Goal: Information Seeking & Learning: Learn about a topic

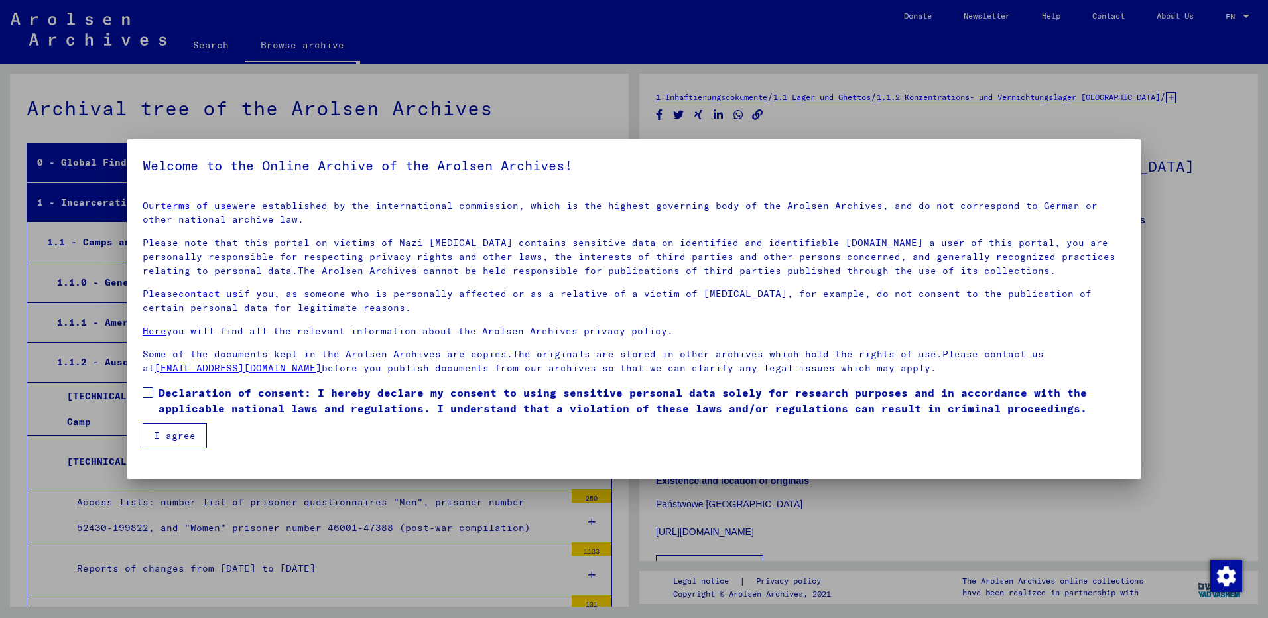
scroll to position [1865, 0]
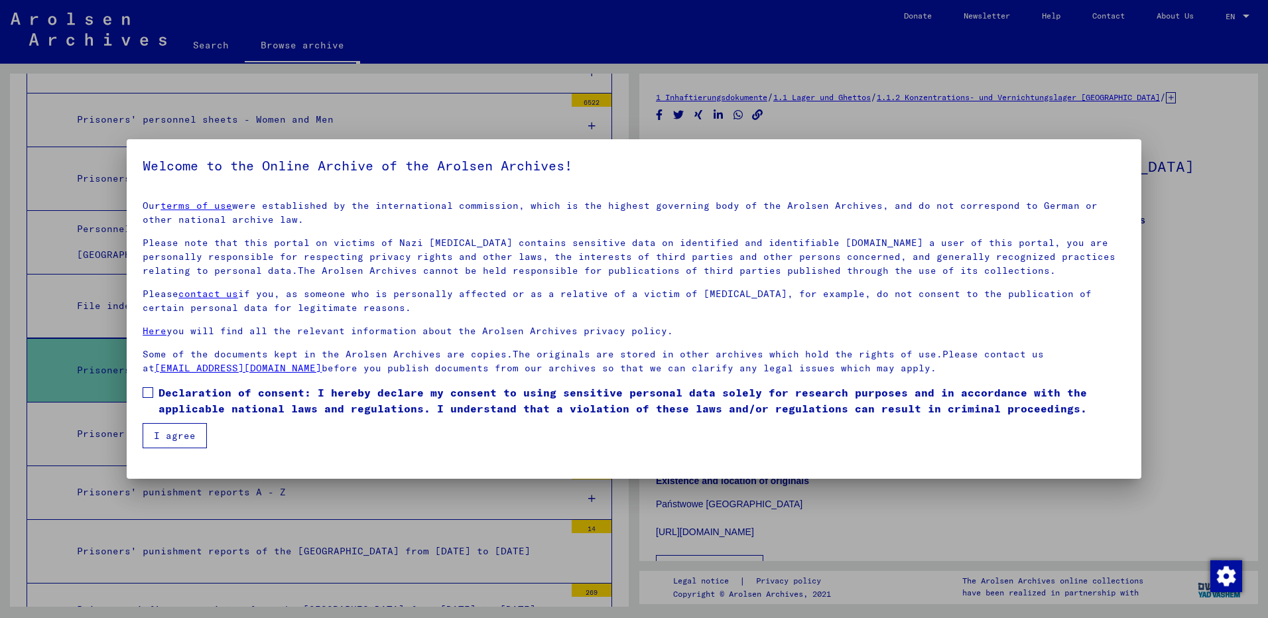
click at [150, 394] on span at bounding box center [148, 392] width 11 height 11
click at [170, 432] on button "I agree" at bounding box center [175, 435] width 64 height 25
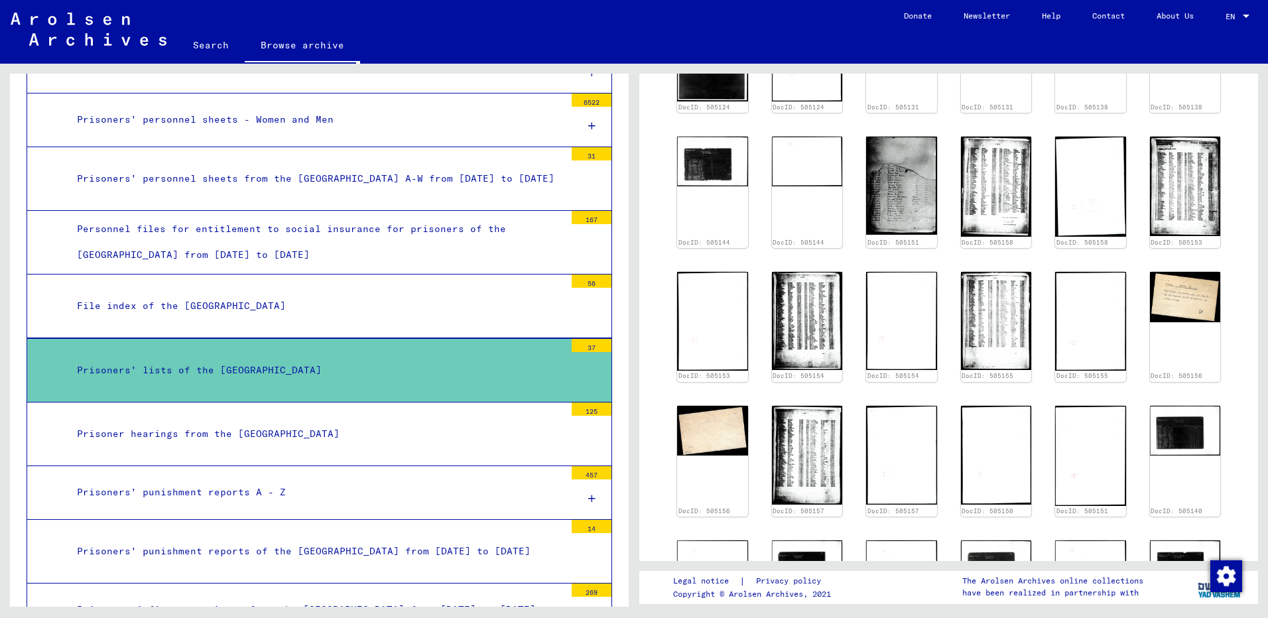
scroll to position [625, 0]
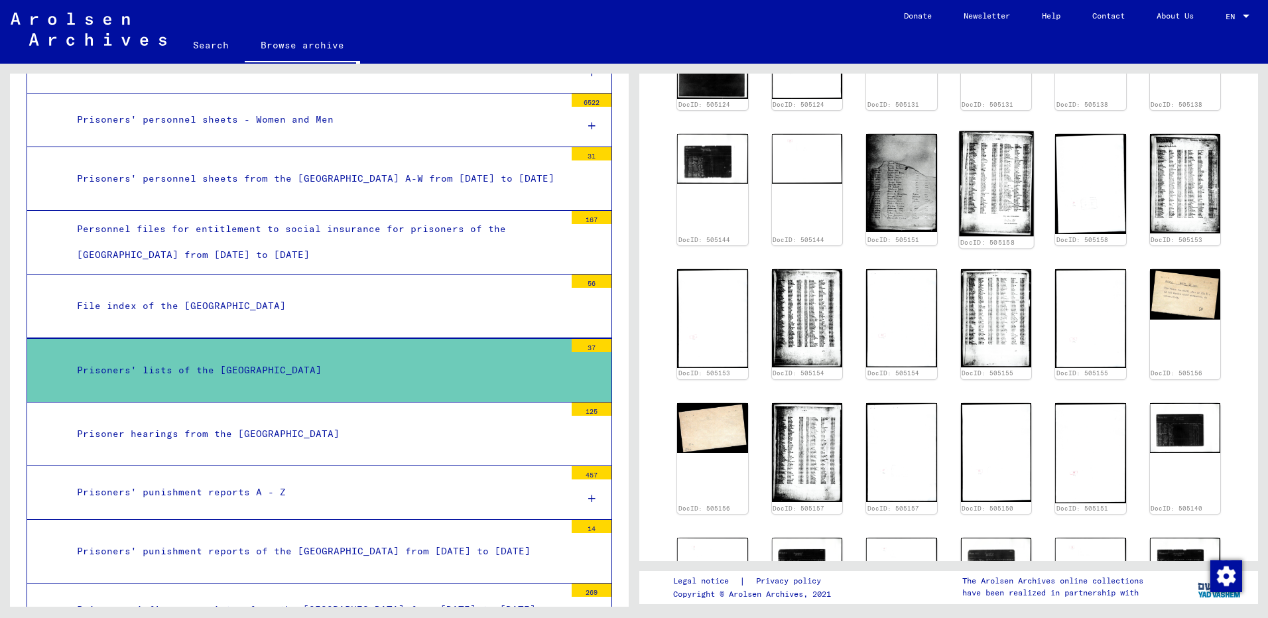
click at [973, 167] on img at bounding box center [996, 183] width 74 height 105
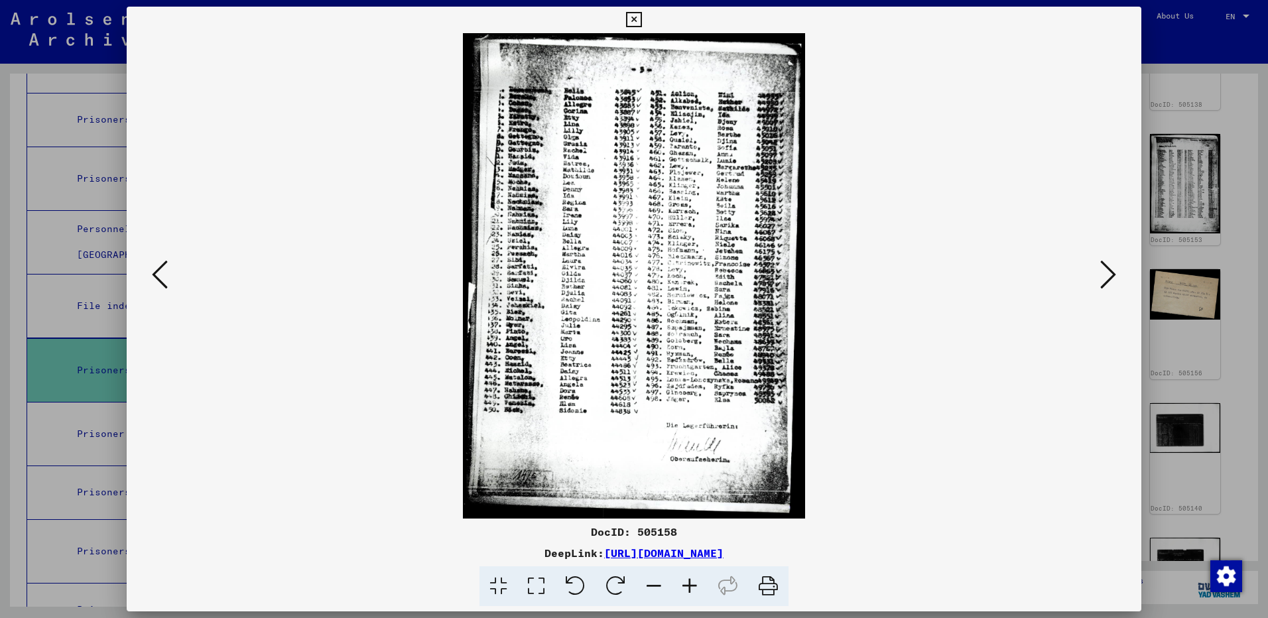
click at [1178, 215] on div at bounding box center [634, 309] width 1268 height 618
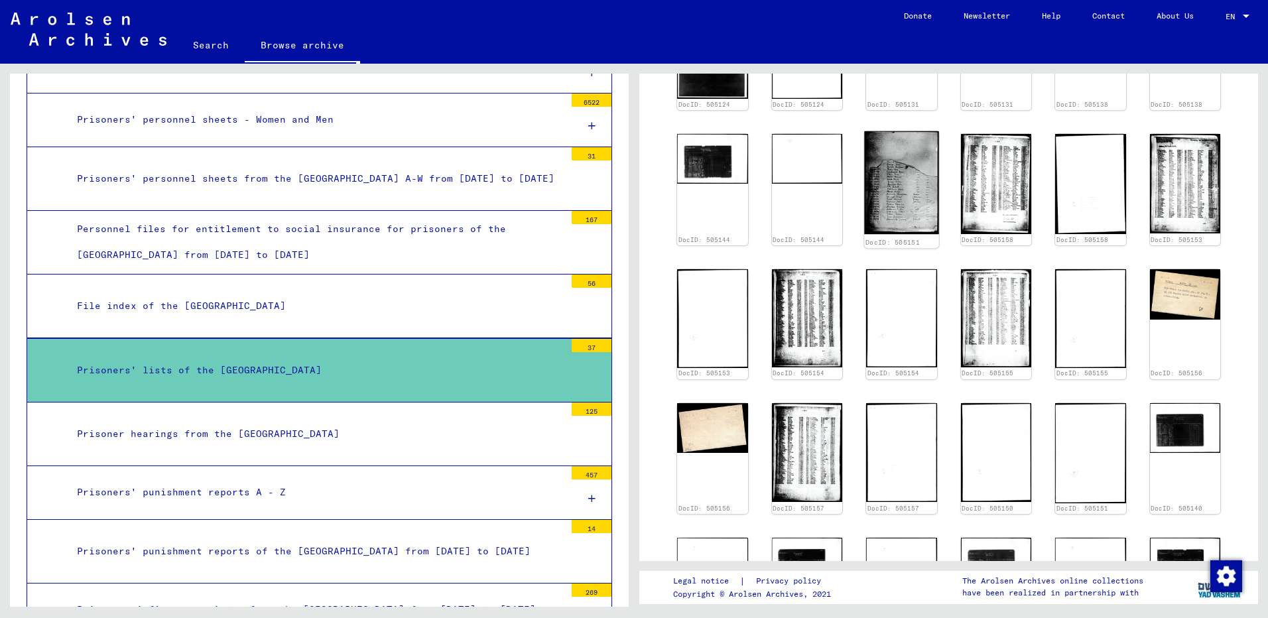
click at [905, 185] on img at bounding box center [901, 182] width 74 height 103
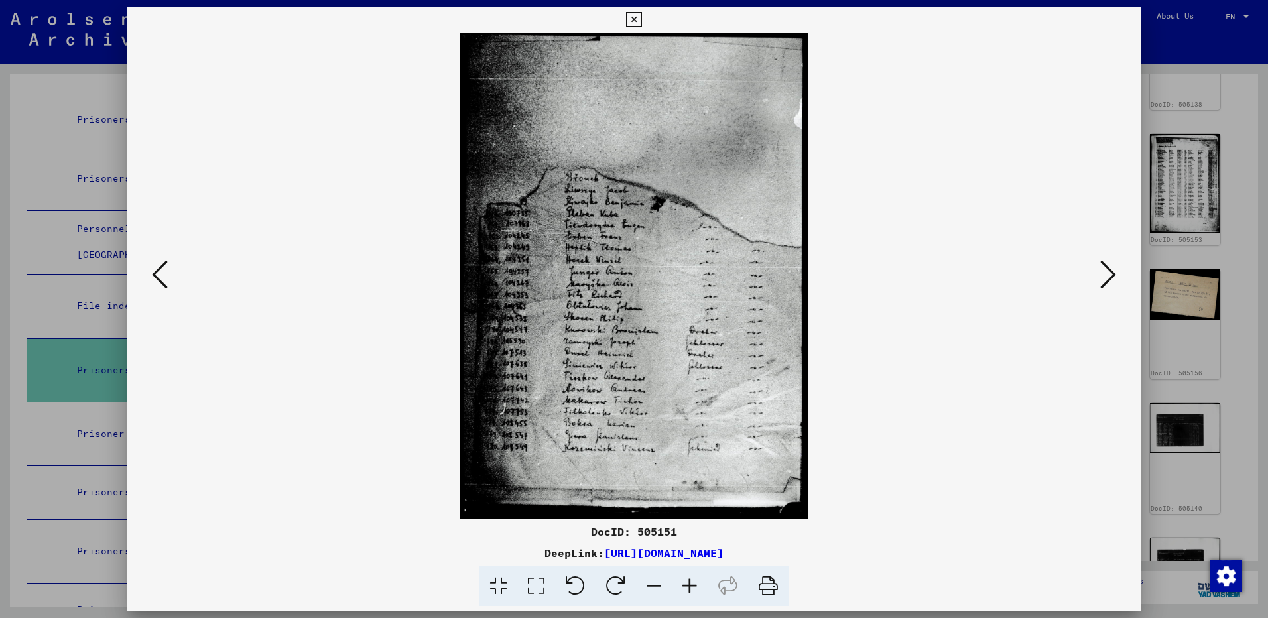
click at [1182, 400] on div at bounding box center [634, 309] width 1268 height 618
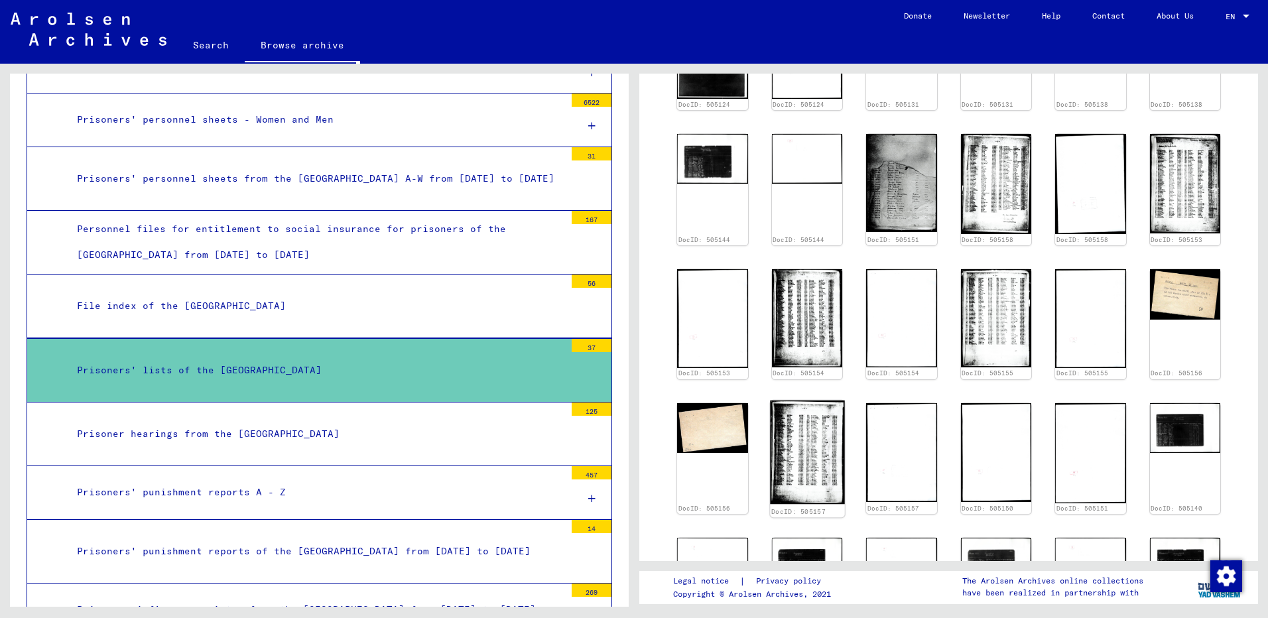
click at [807, 450] on img at bounding box center [807, 452] width 74 height 104
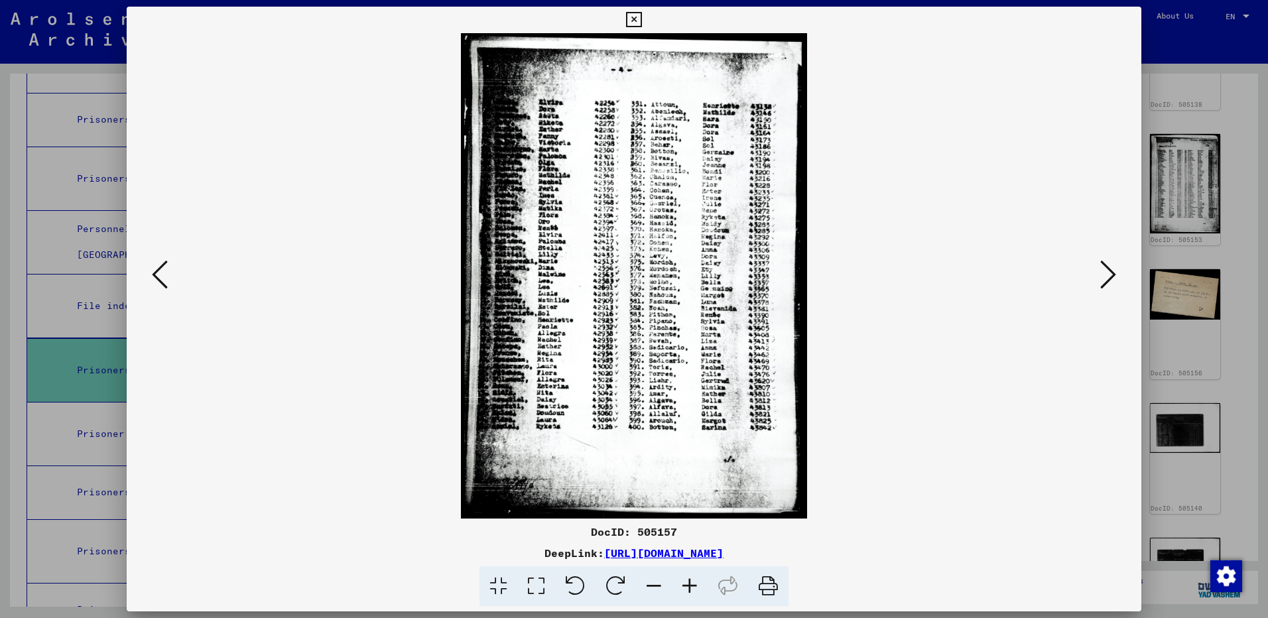
click at [1170, 458] on div at bounding box center [634, 309] width 1268 height 618
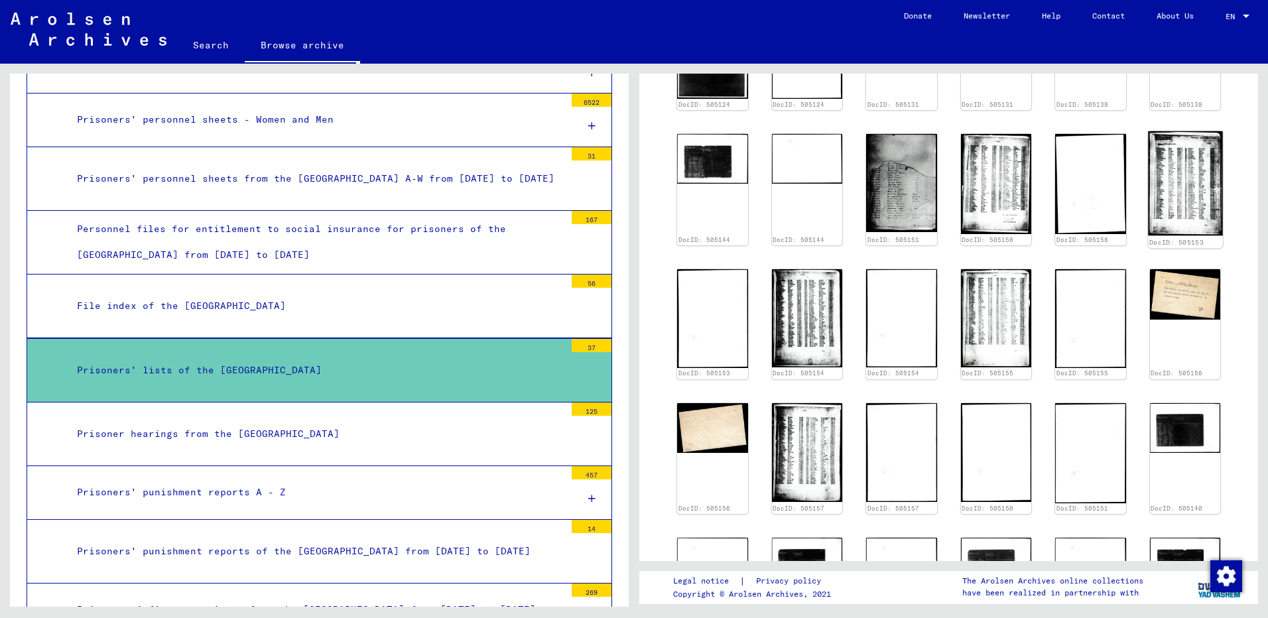
click at [1161, 166] on img at bounding box center [1185, 183] width 74 height 105
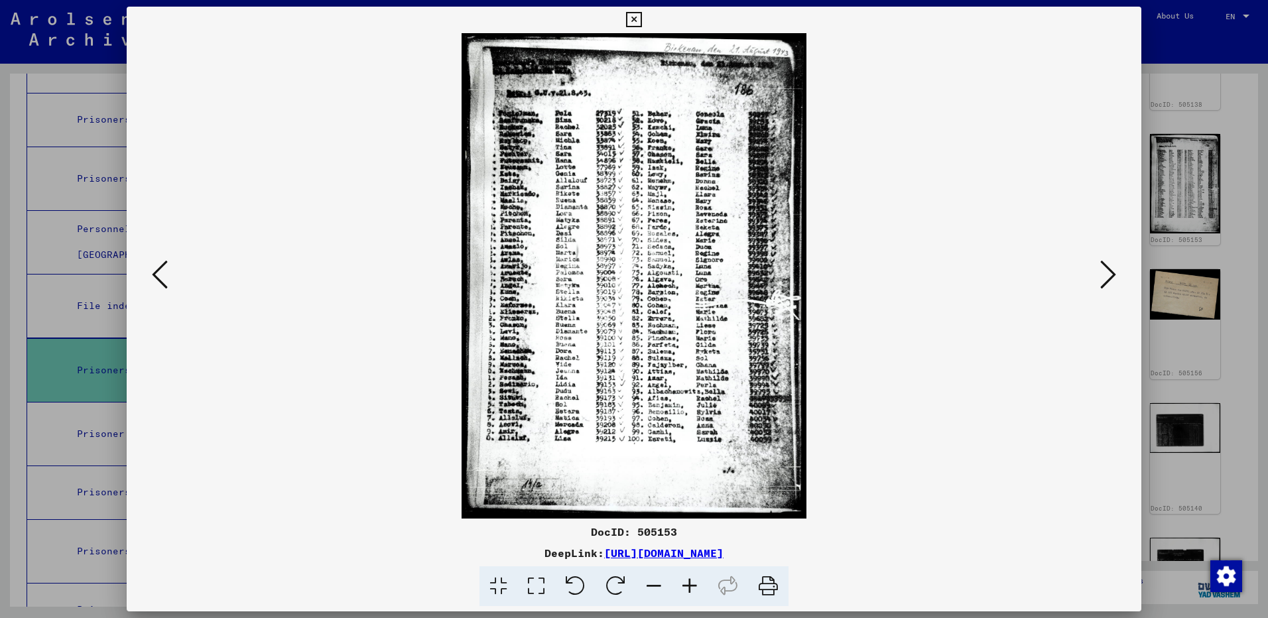
click at [1178, 127] on div at bounding box center [634, 309] width 1268 height 618
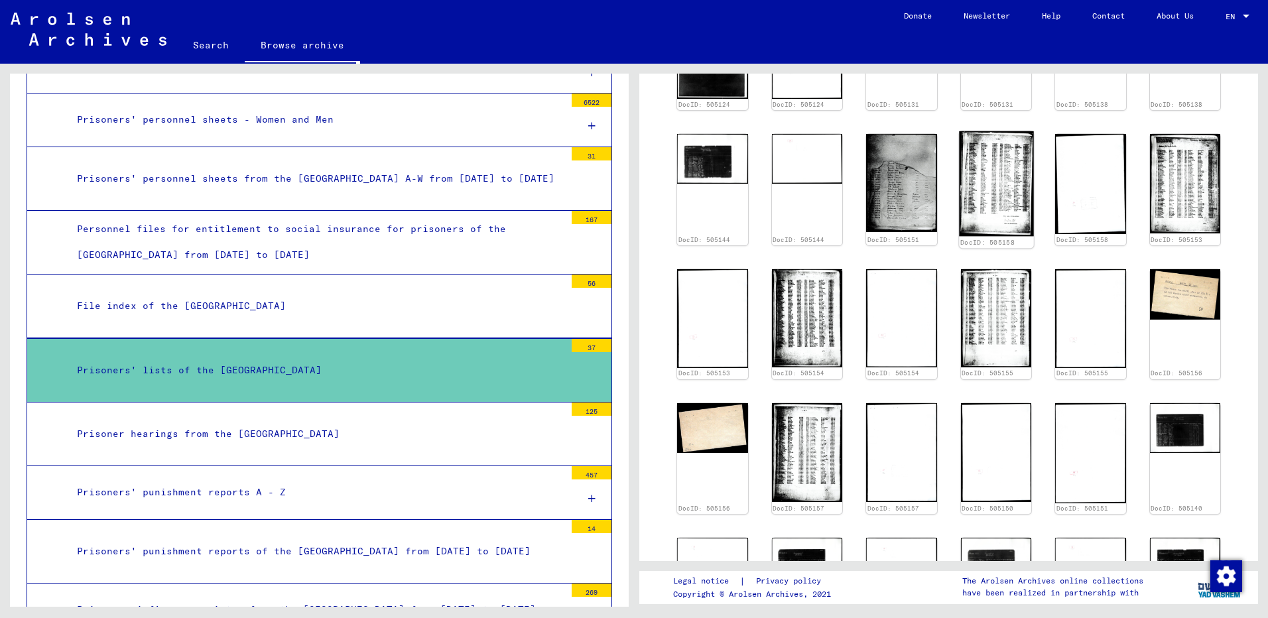
click at [1007, 176] on img at bounding box center [996, 183] width 74 height 105
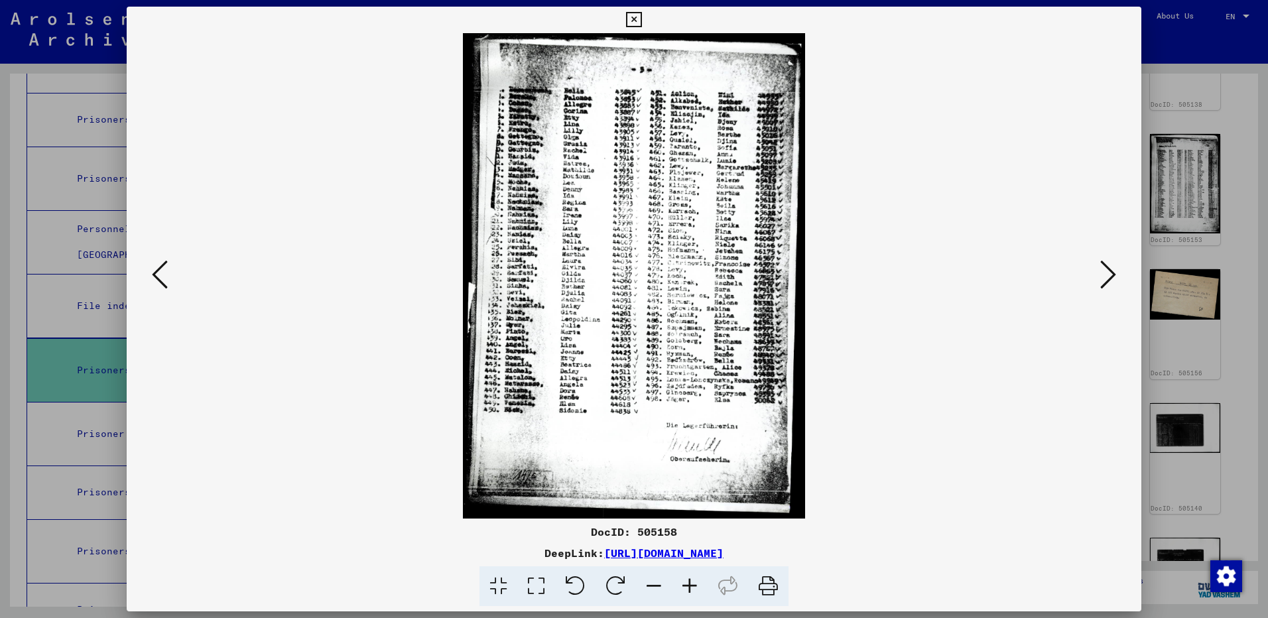
click at [1196, 256] on div at bounding box center [634, 309] width 1268 height 618
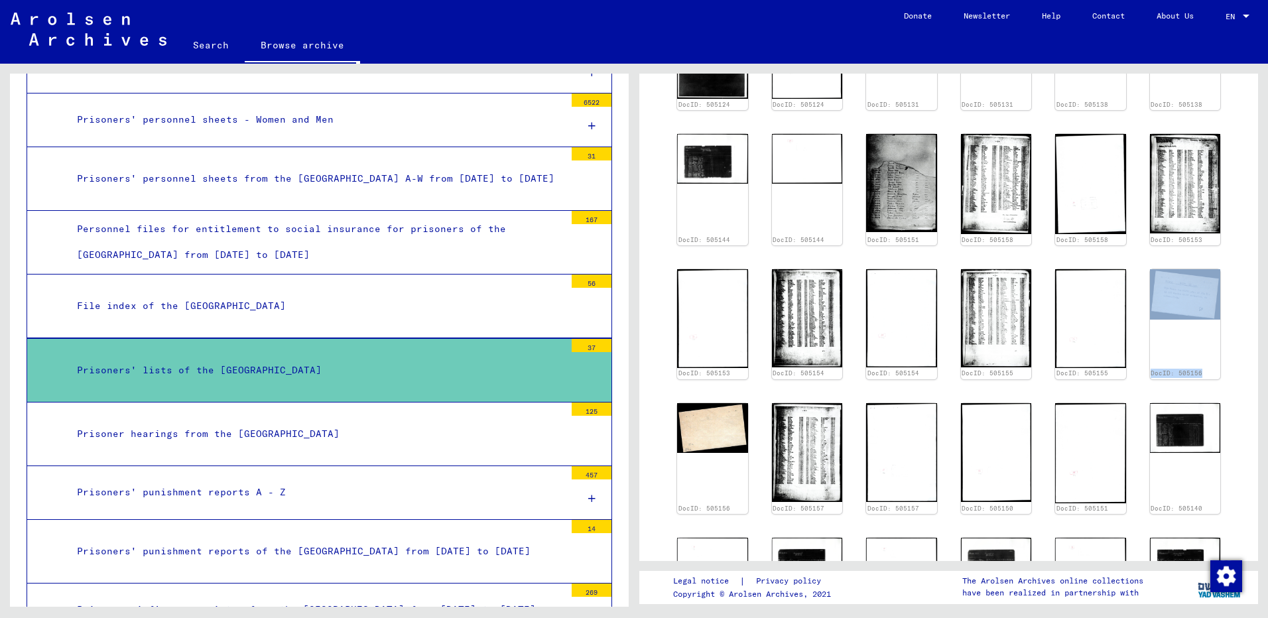
drag, startPoint x: 1258, startPoint y: 306, endPoint x: 1238, endPoint y: 360, distance: 58.1
click at [1238, 360] on div "1 Inhaftierungsdokumente / 1.1 Lager und Ghettos / 1.1.2 Konzentrations- und Ve…" at bounding box center [952, 335] width 634 height 543
click at [1238, 360] on yv-its-full-details "1 Inhaftierungsdokumente / 1.1 Lager und Ghettos / 1.1.2 Konzentrations- und Ve…" at bounding box center [948, 259] width 619 height 1588
click at [902, 436] on img at bounding box center [901, 452] width 74 height 104
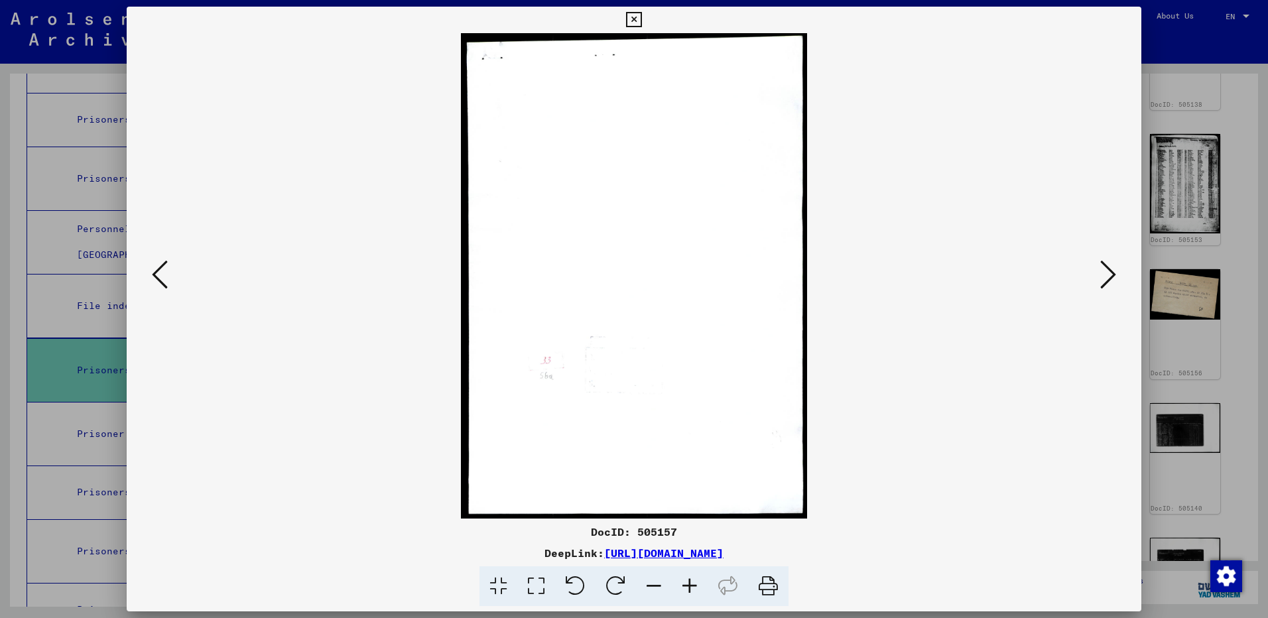
click at [1184, 428] on div at bounding box center [634, 309] width 1268 height 618
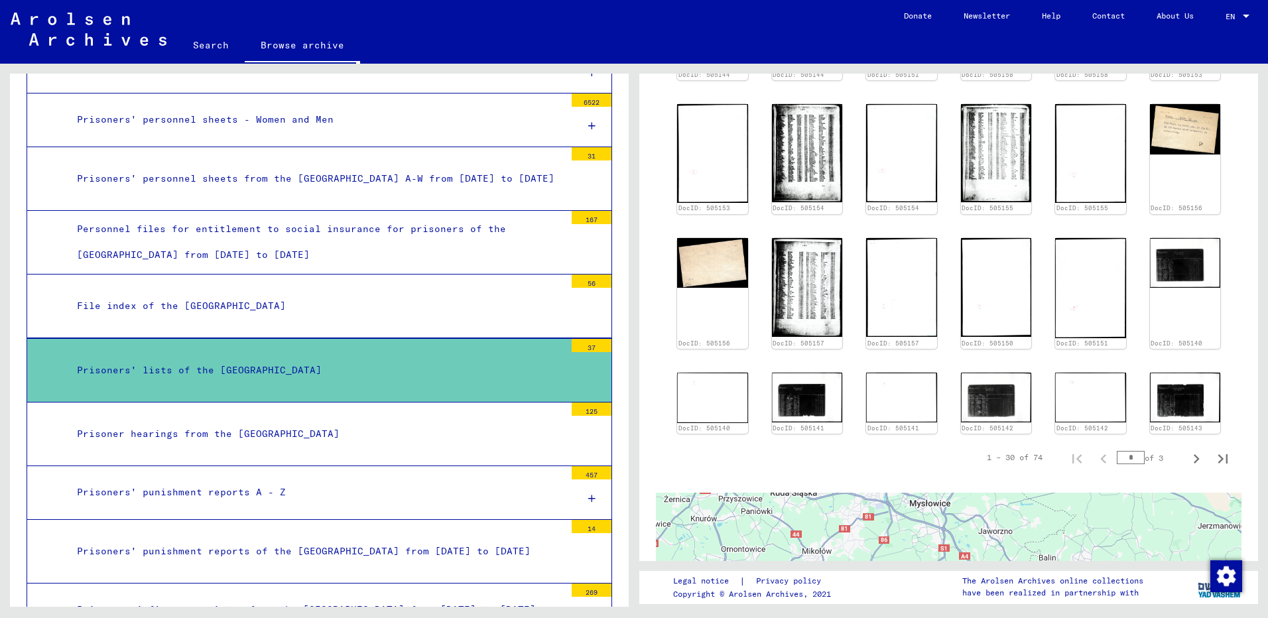
scroll to position [784, 0]
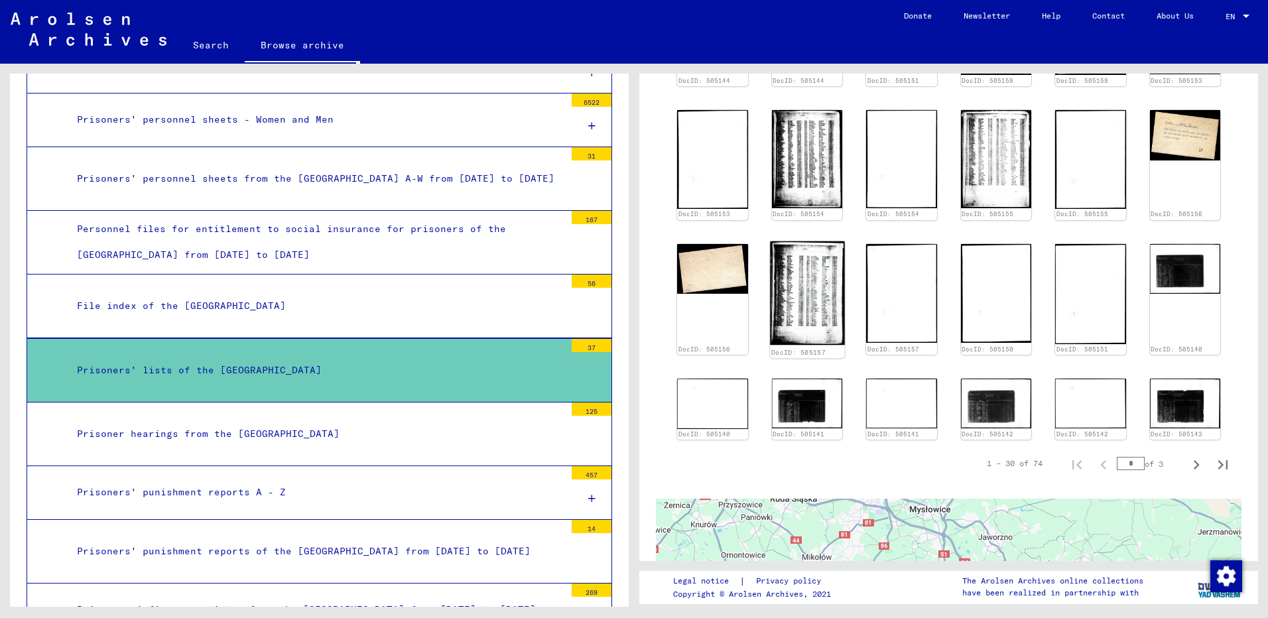
click at [785, 295] on img at bounding box center [807, 293] width 74 height 104
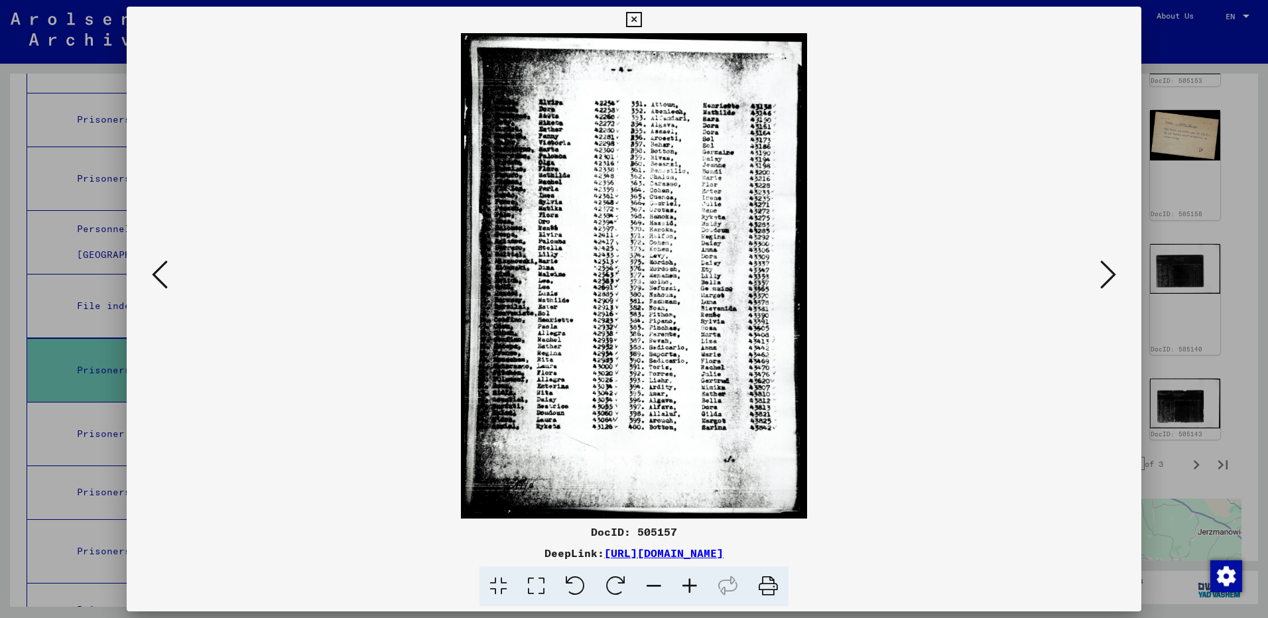
click at [1179, 171] on div at bounding box center [634, 309] width 1268 height 618
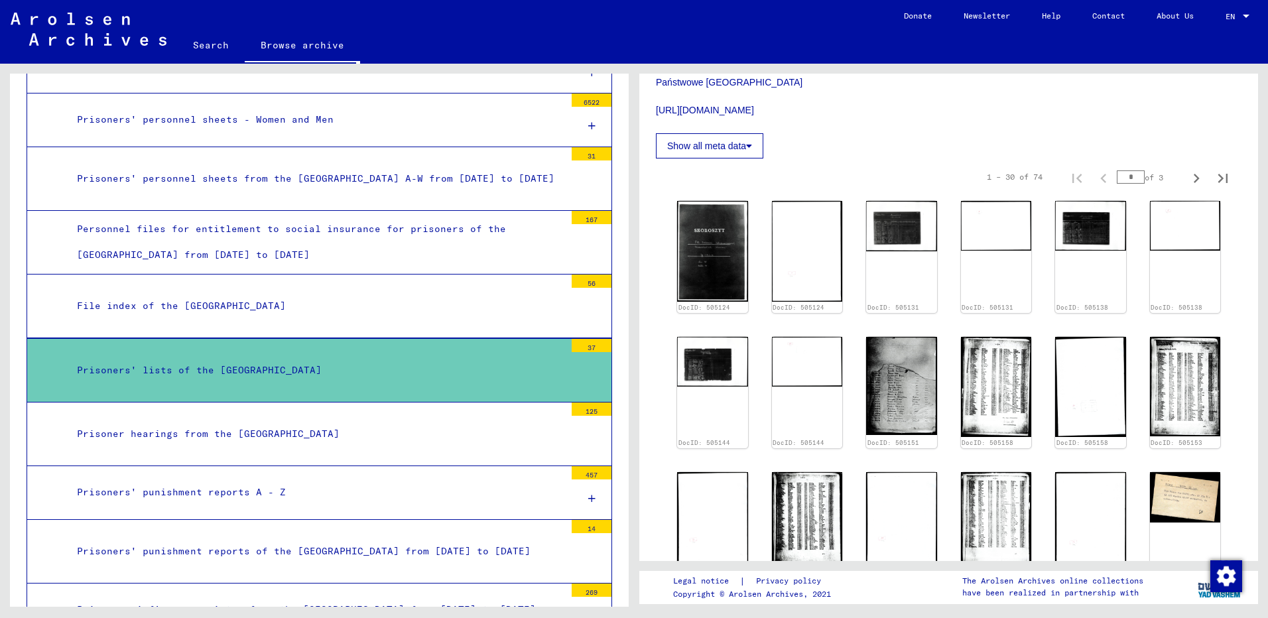
scroll to position [439, 0]
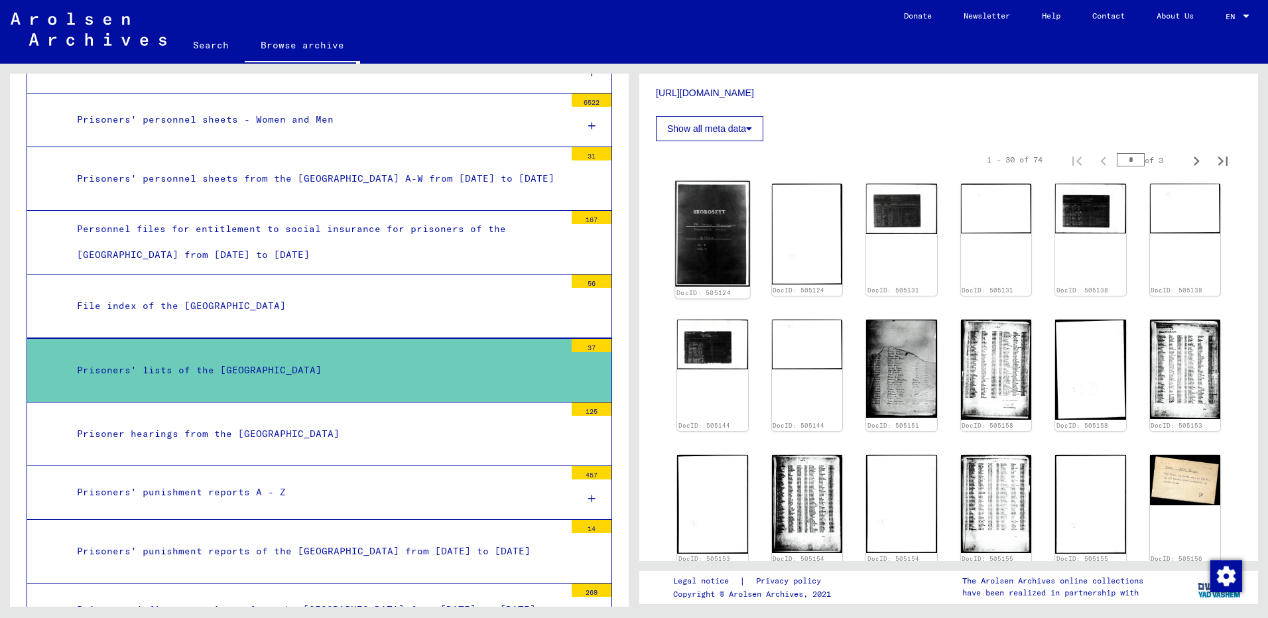
click at [733, 255] on img at bounding box center [712, 234] width 74 height 106
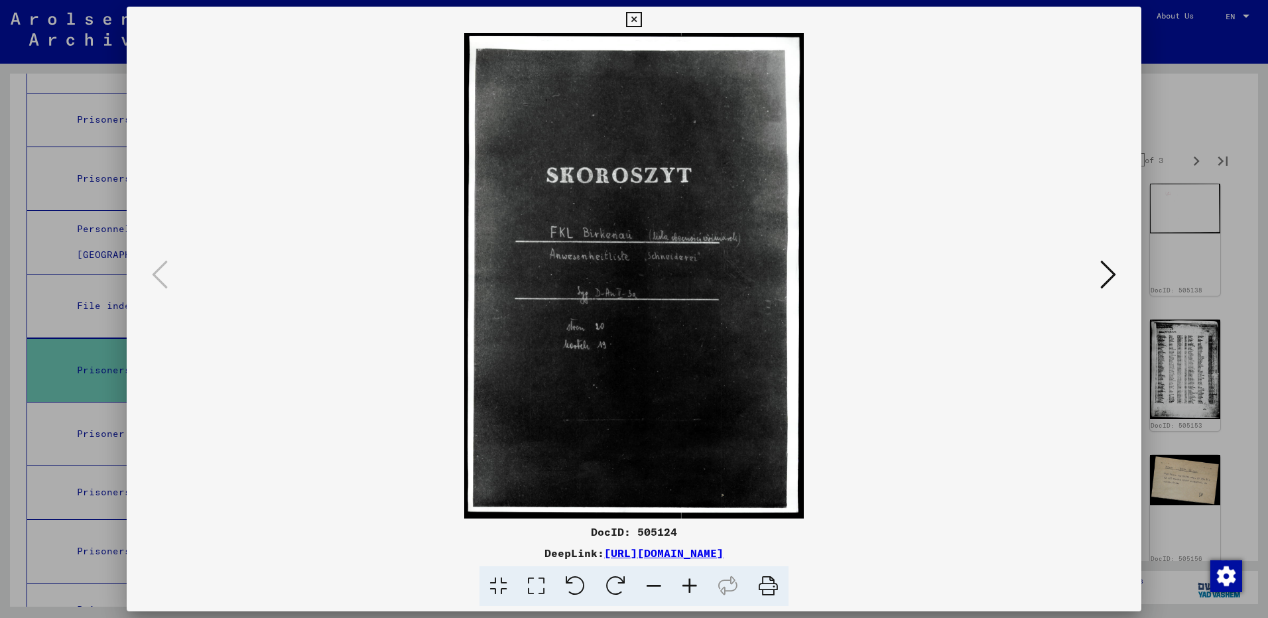
click at [1157, 166] on div at bounding box center [634, 309] width 1268 height 618
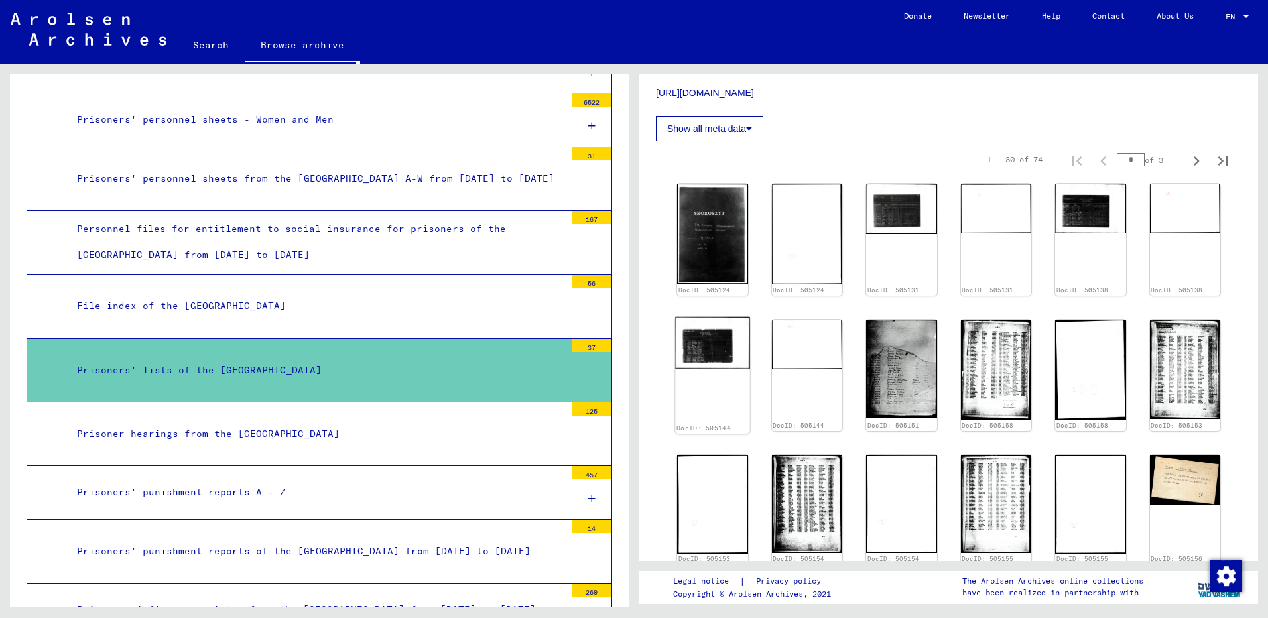
click at [701, 344] on img at bounding box center [712, 343] width 74 height 52
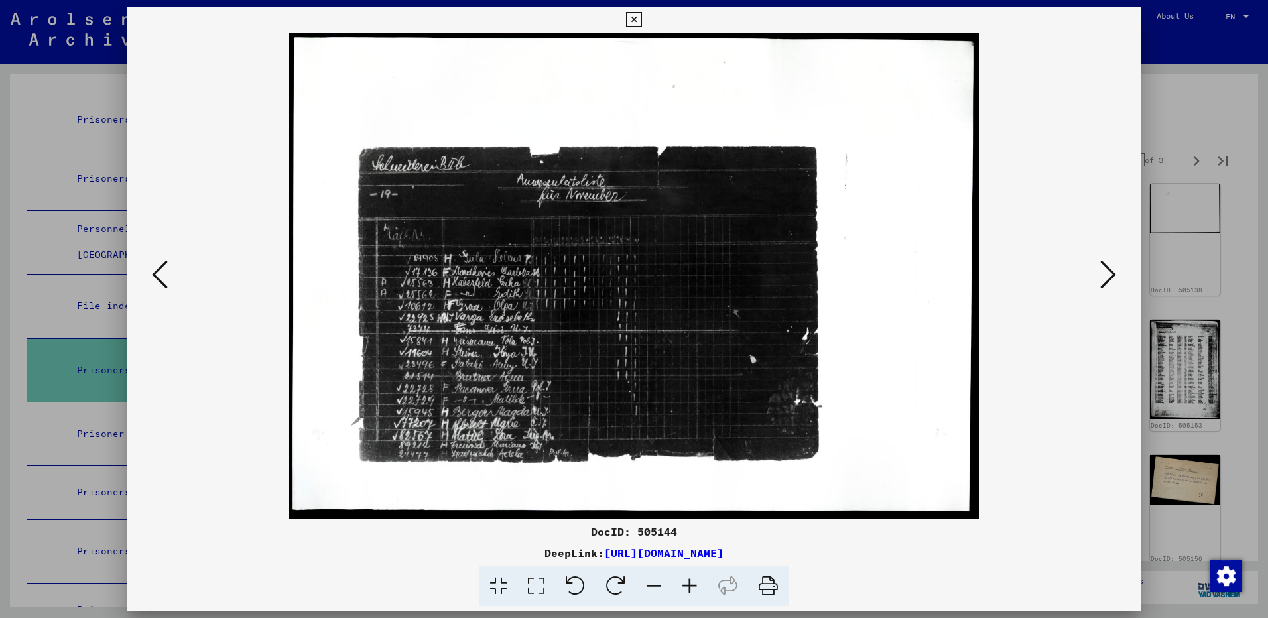
click at [1190, 99] on div at bounding box center [634, 309] width 1268 height 618
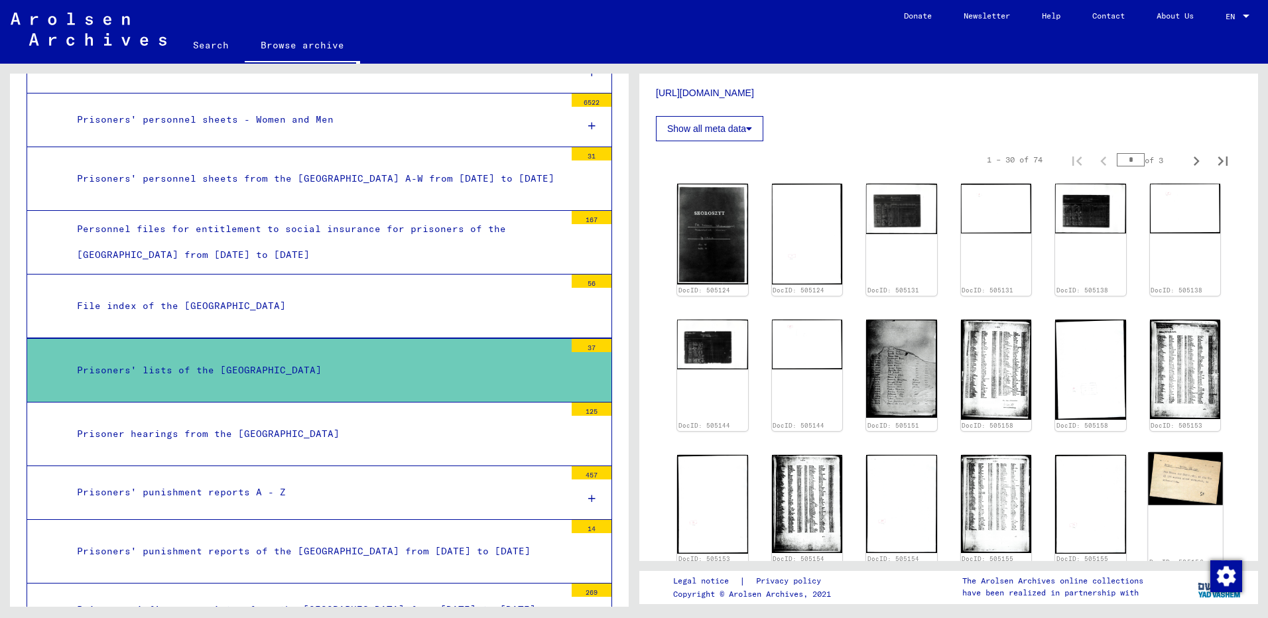
click at [1190, 488] on img at bounding box center [1185, 478] width 74 height 53
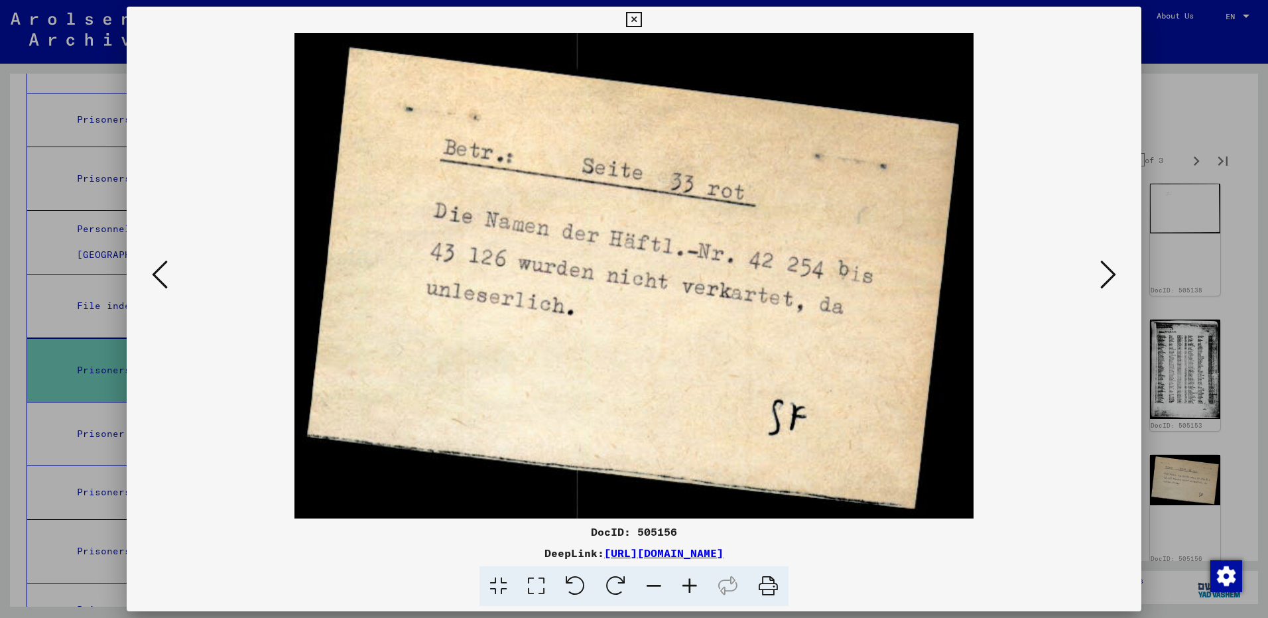
click at [1197, 338] on div at bounding box center [634, 309] width 1268 height 618
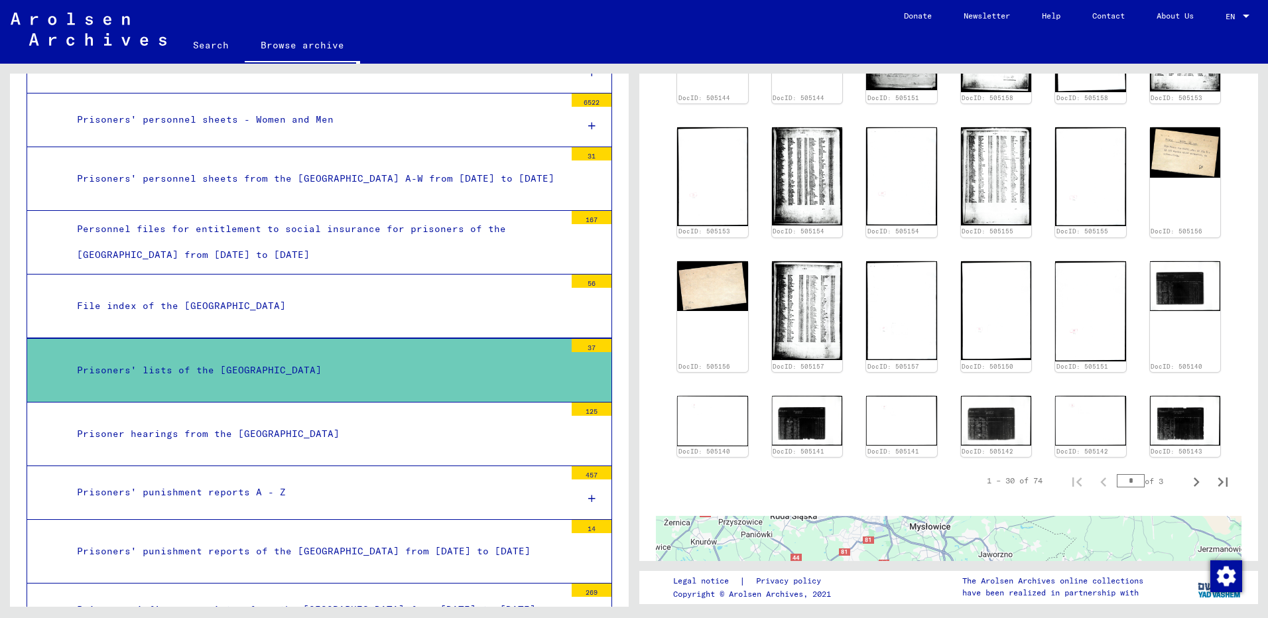
scroll to position [790, 0]
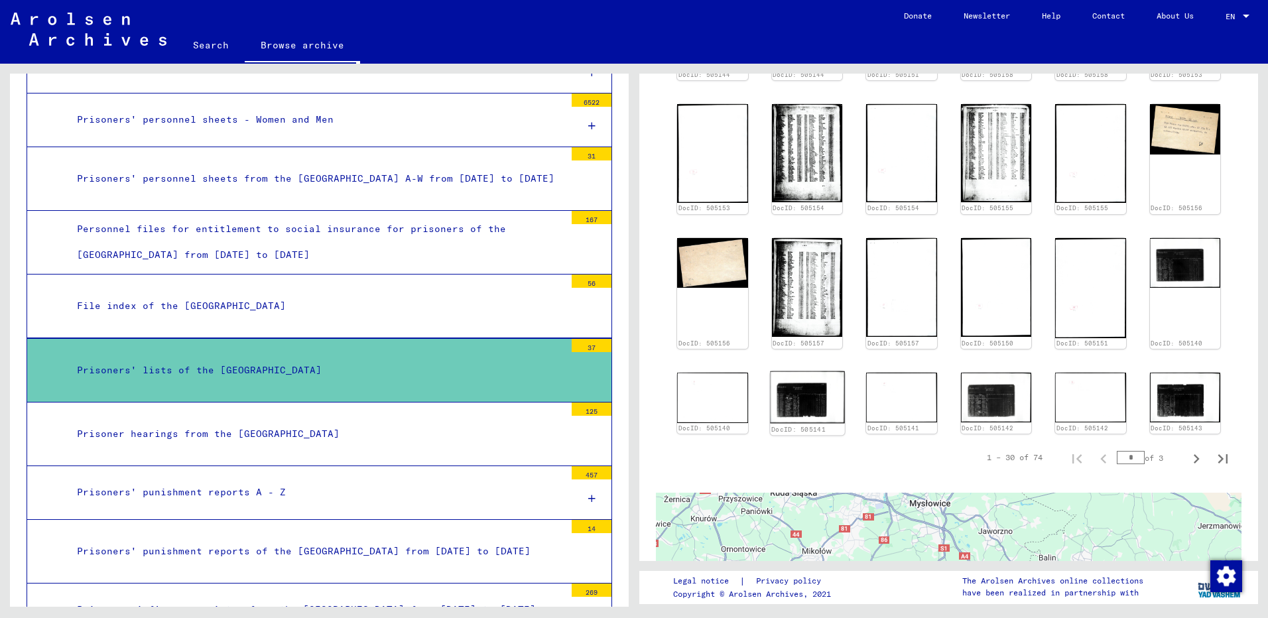
click at [805, 395] on img at bounding box center [807, 397] width 74 height 52
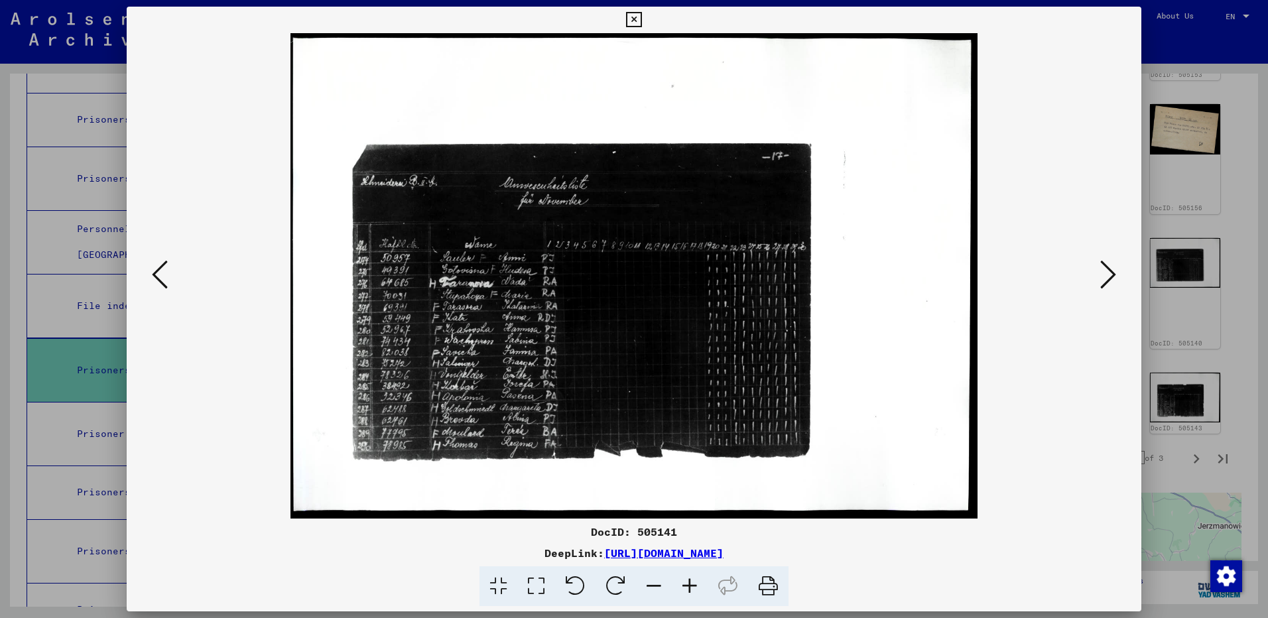
click at [1192, 474] on div at bounding box center [634, 309] width 1268 height 618
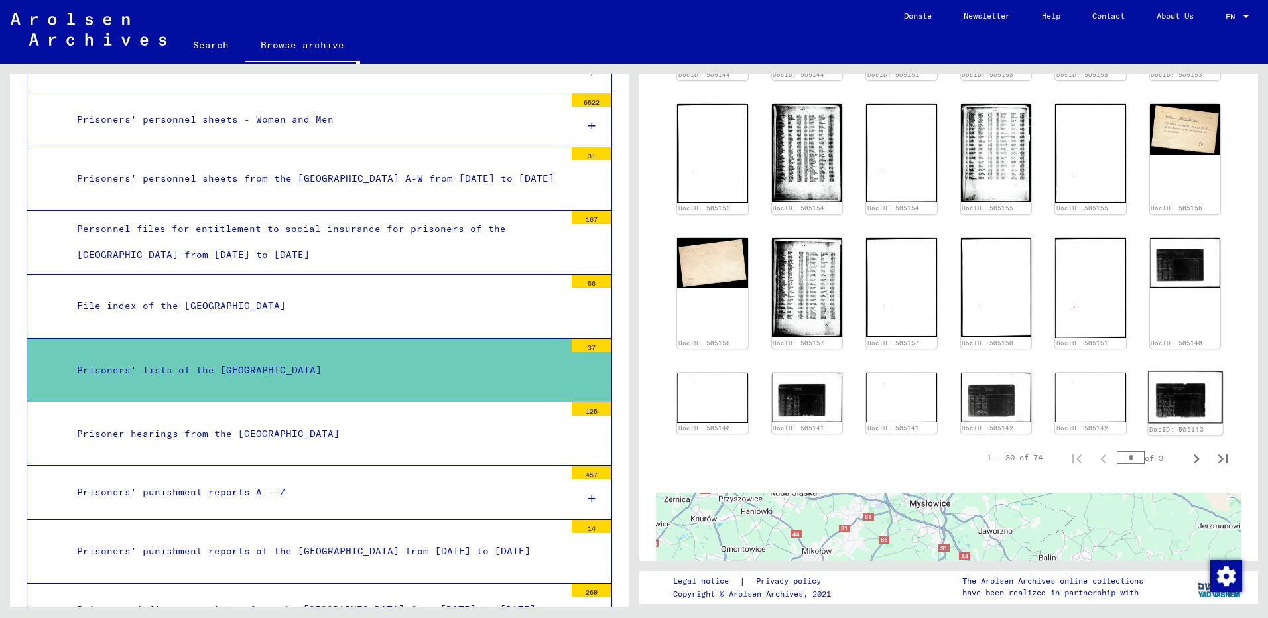
click at [1173, 407] on img at bounding box center [1185, 397] width 74 height 52
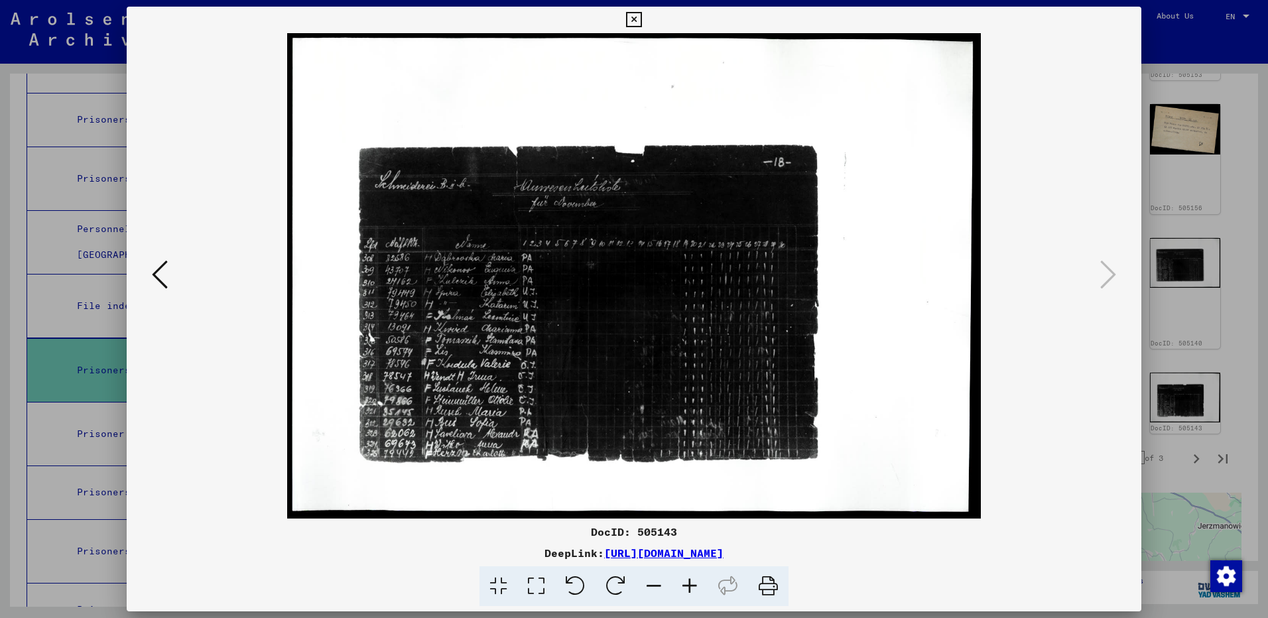
click at [1224, 399] on div at bounding box center [634, 309] width 1268 height 618
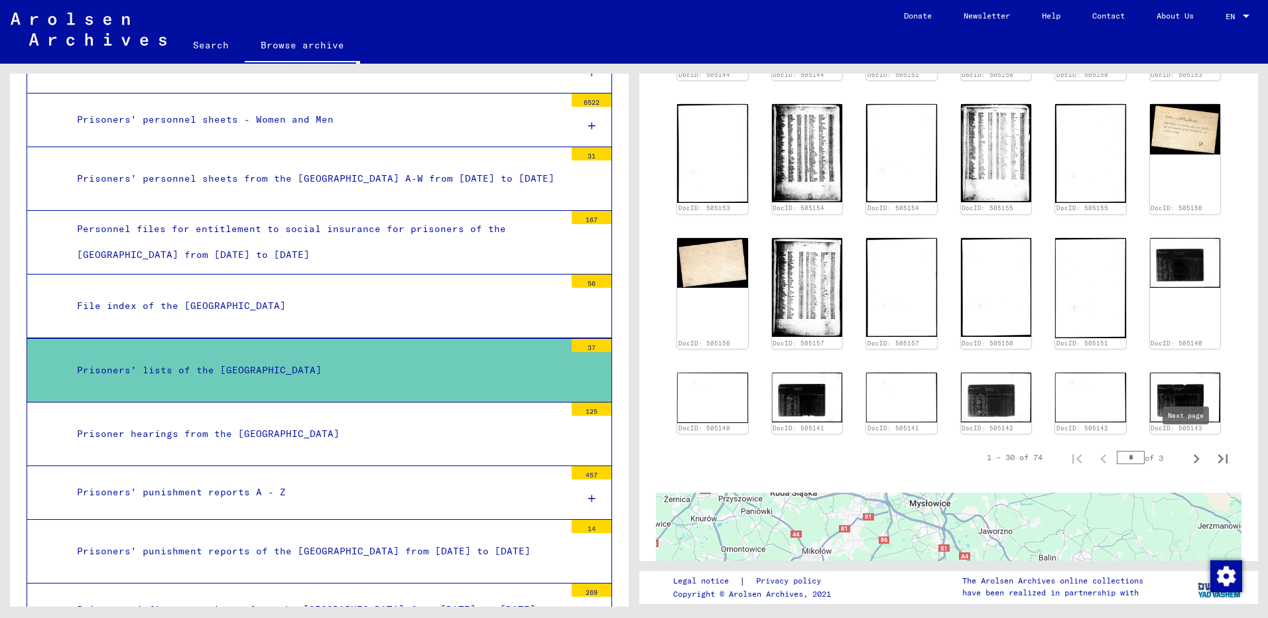
click at [1187, 450] on icon "Next page" at bounding box center [1196, 459] width 19 height 19
type input "*"
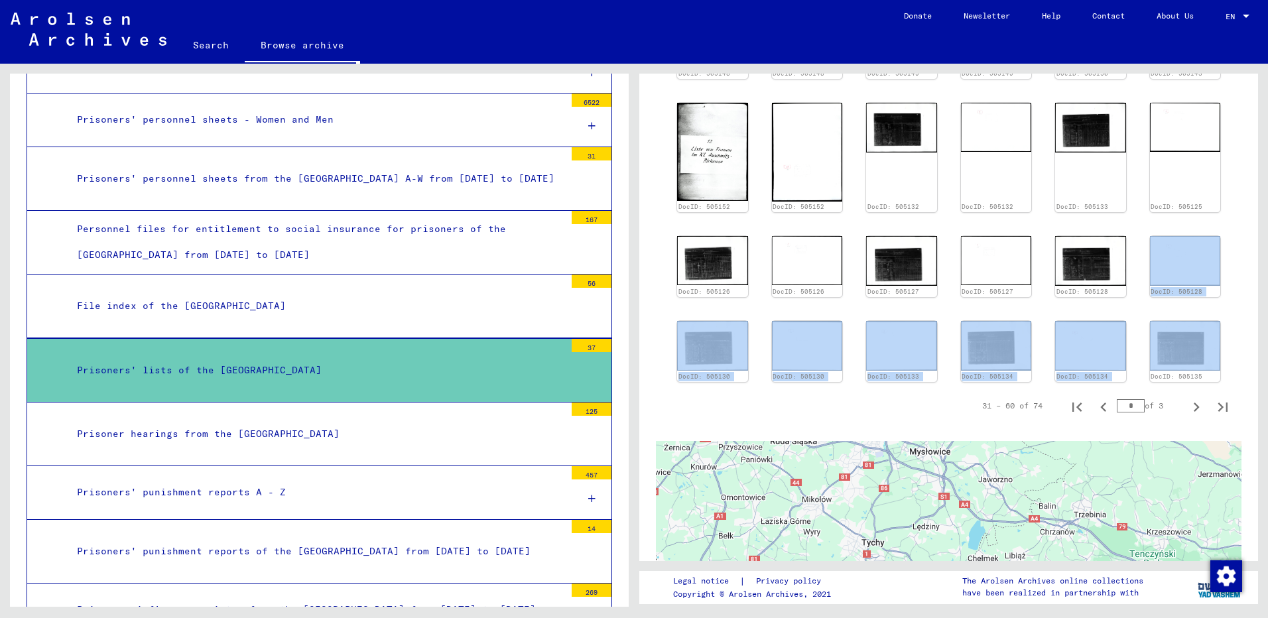
drag, startPoint x: 1258, startPoint y: 333, endPoint x: 1237, endPoint y: 259, distance: 76.6
click at [1237, 259] on div "1 Inhaftierungsdokumente / 1.1 Lager und Ghettos / 1.1.2 Konzentrations- und Ve…" at bounding box center [952, 335] width 634 height 543
click at [1237, 259] on yv-its-full-details "1 Inhaftierungsdokumente / 1.1 Lager und Ghettos / 1.1.2 Konzentrations- und Ve…" at bounding box center [948, 68] width 619 height 1536
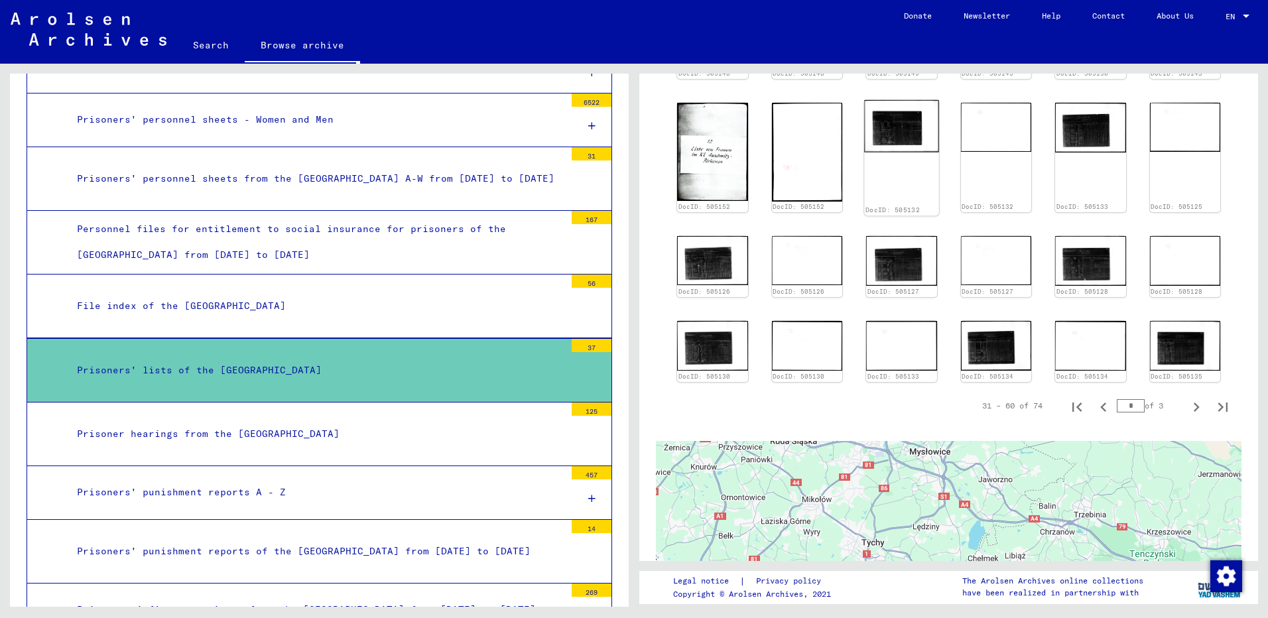
click at [904, 135] on img at bounding box center [901, 125] width 74 height 52
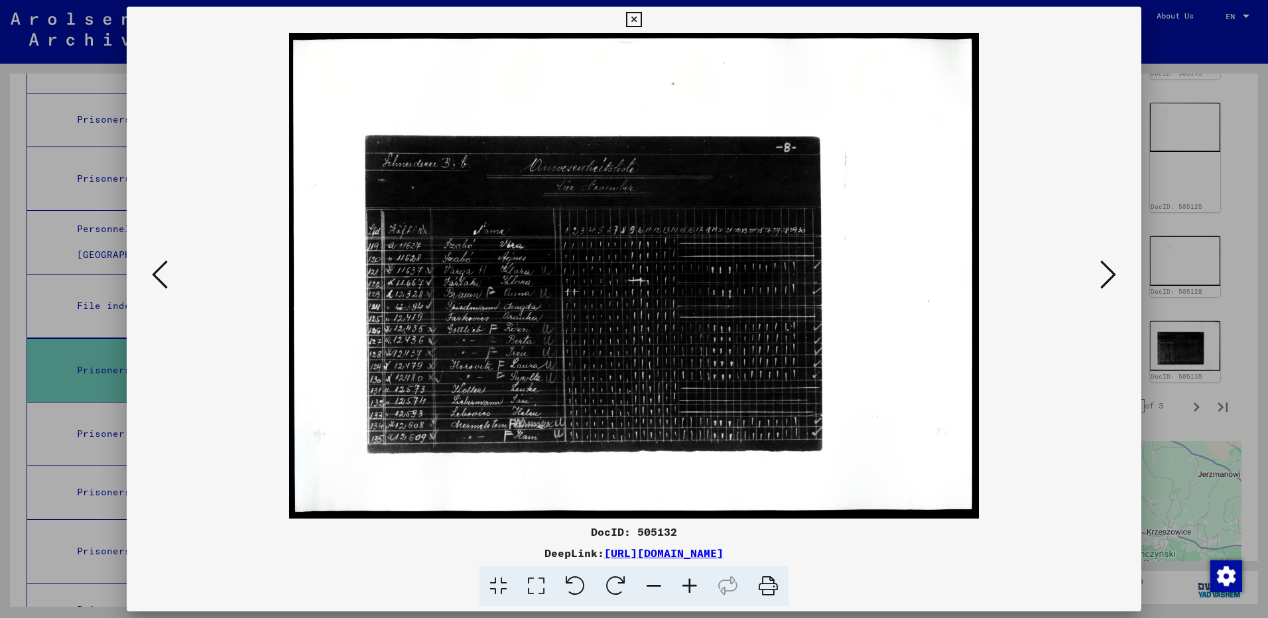
click at [1229, 179] on div at bounding box center [634, 309] width 1268 height 618
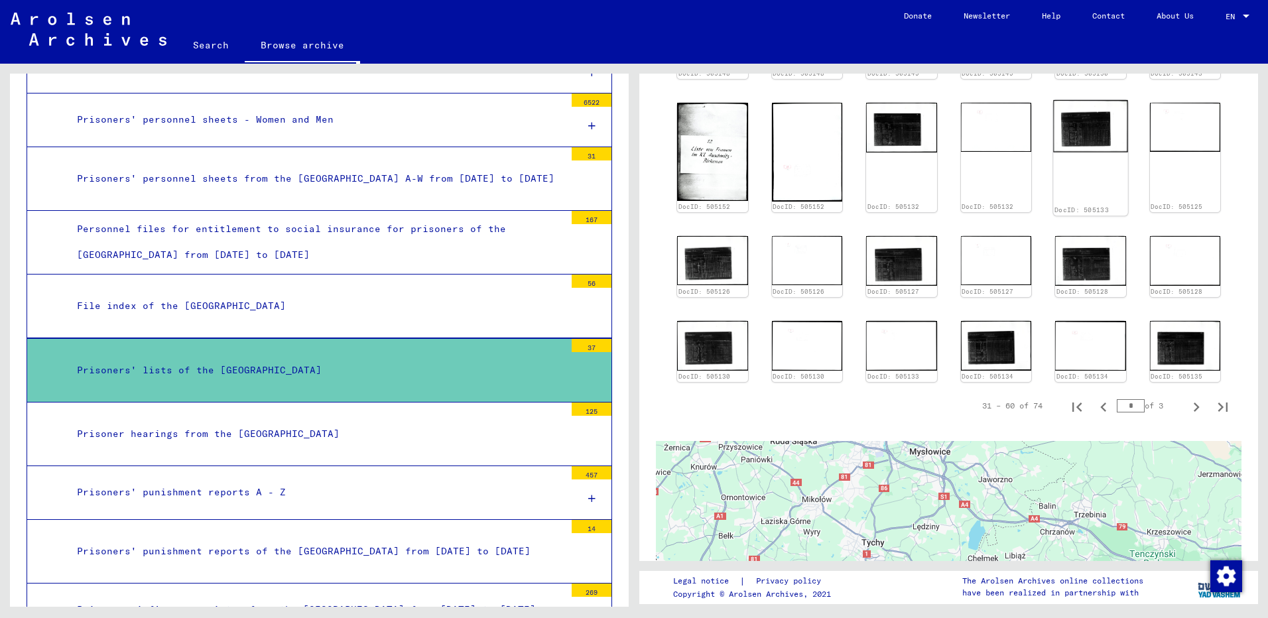
click at [1092, 124] on img at bounding box center [1090, 125] width 74 height 52
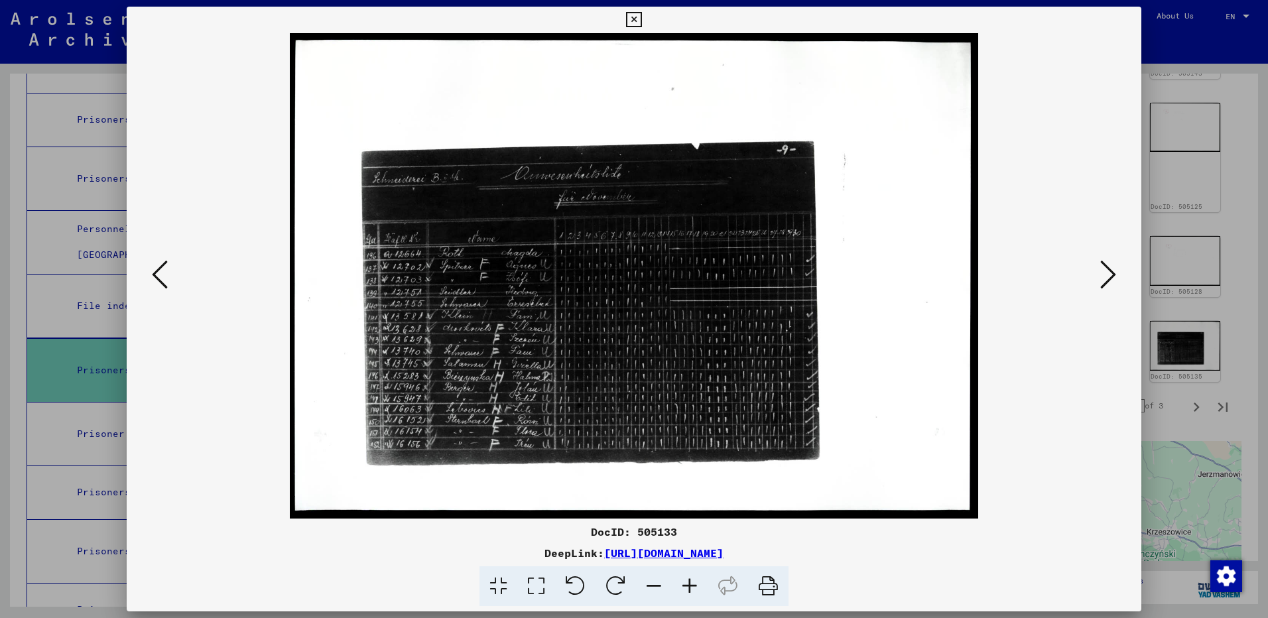
click at [1253, 187] on div at bounding box center [634, 309] width 1268 height 618
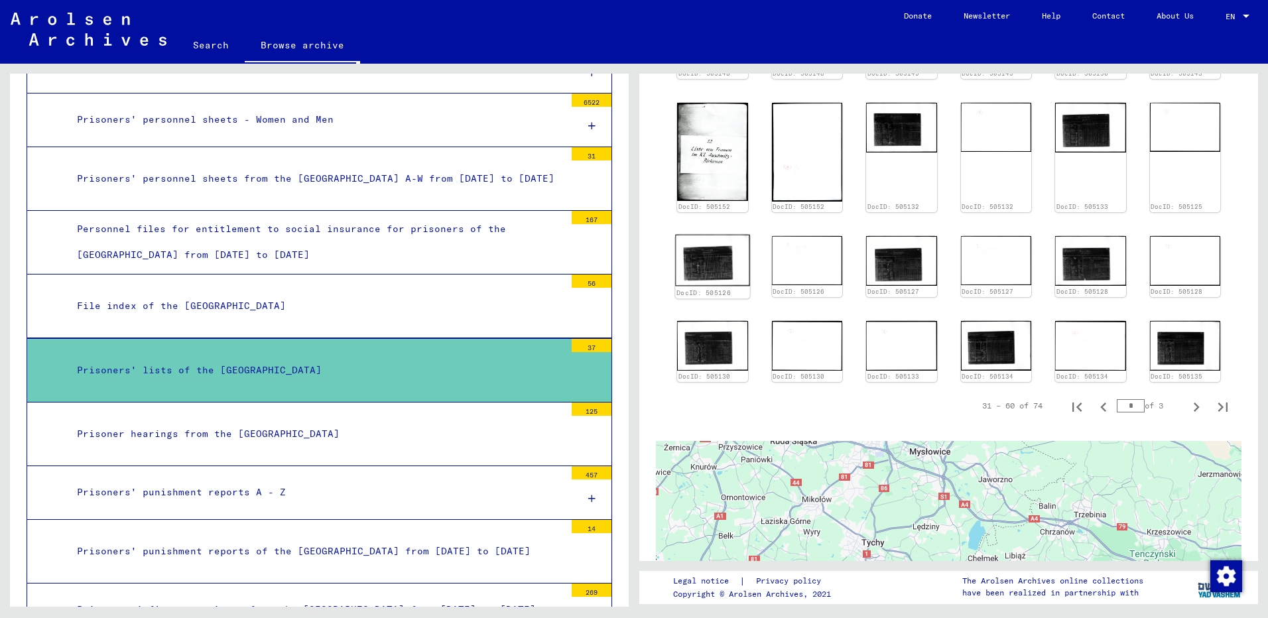
click at [704, 267] on img at bounding box center [712, 261] width 74 height 52
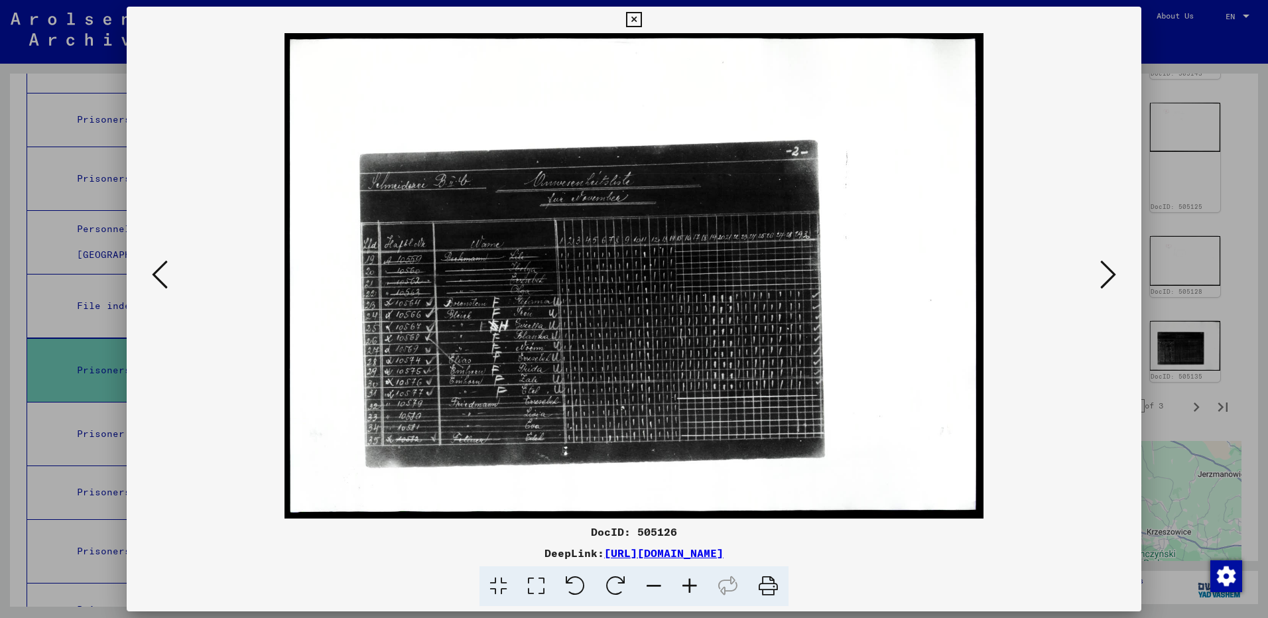
click at [1222, 209] on div at bounding box center [634, 309] width 1268 height 618
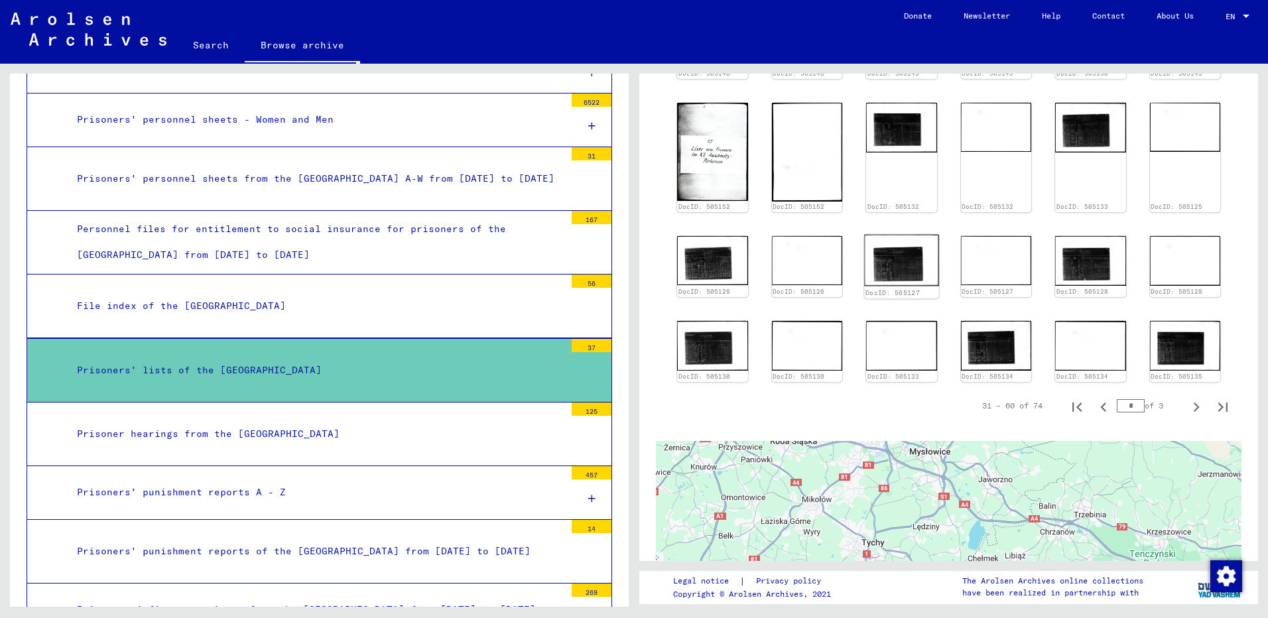
click at [914, 260] on img at bounding box center [901, 261] width 74 height 52
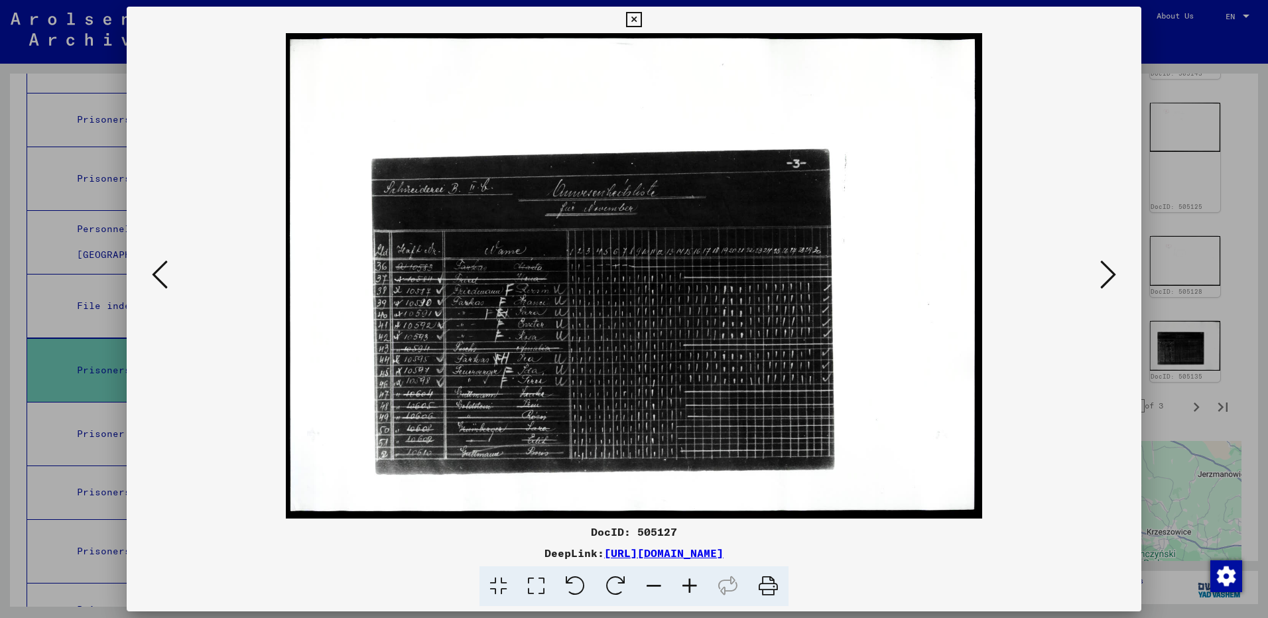
click at [1231, 229] on div at bounding box center [634, 309] width 1268 height 618
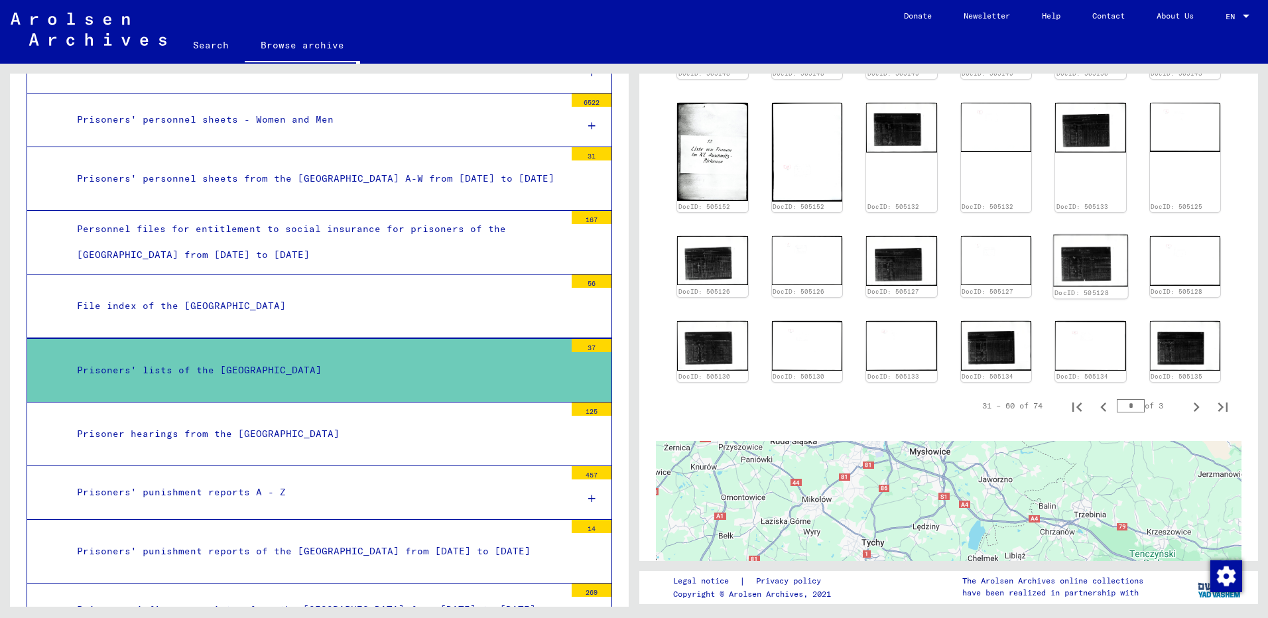
click at [1078, 248] on img at bounding box center [1090, 261] width 74 height 52
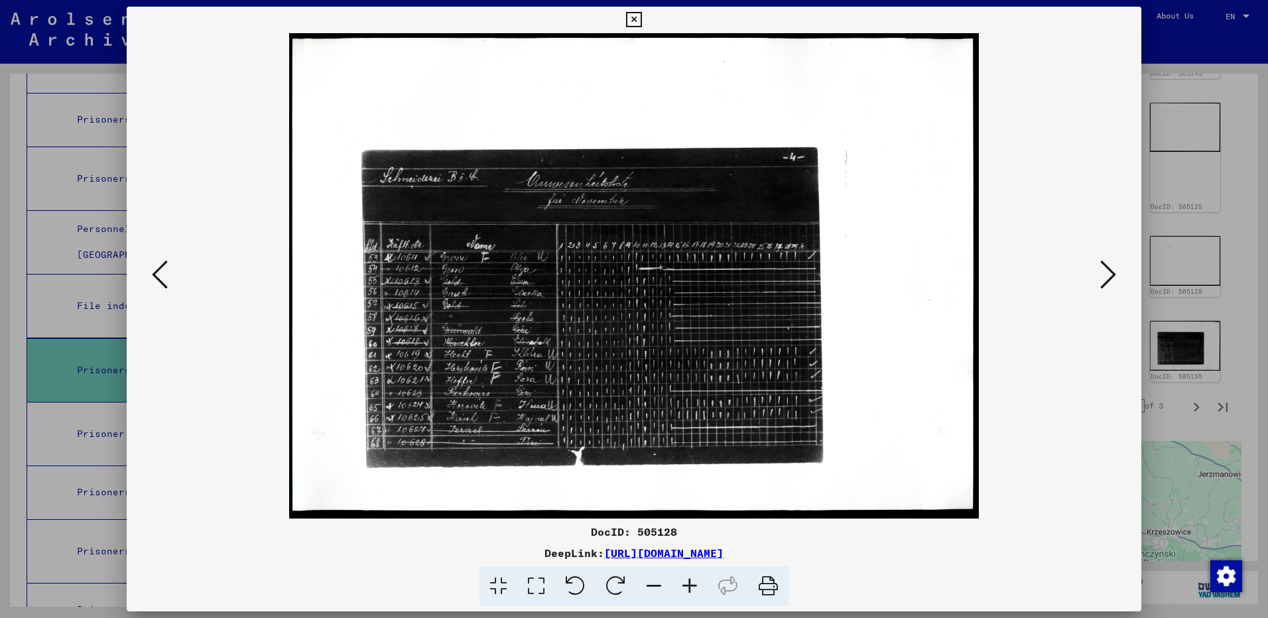
click at [1225, 237] on div at bounding box center [634, 309] width 1268 height 618
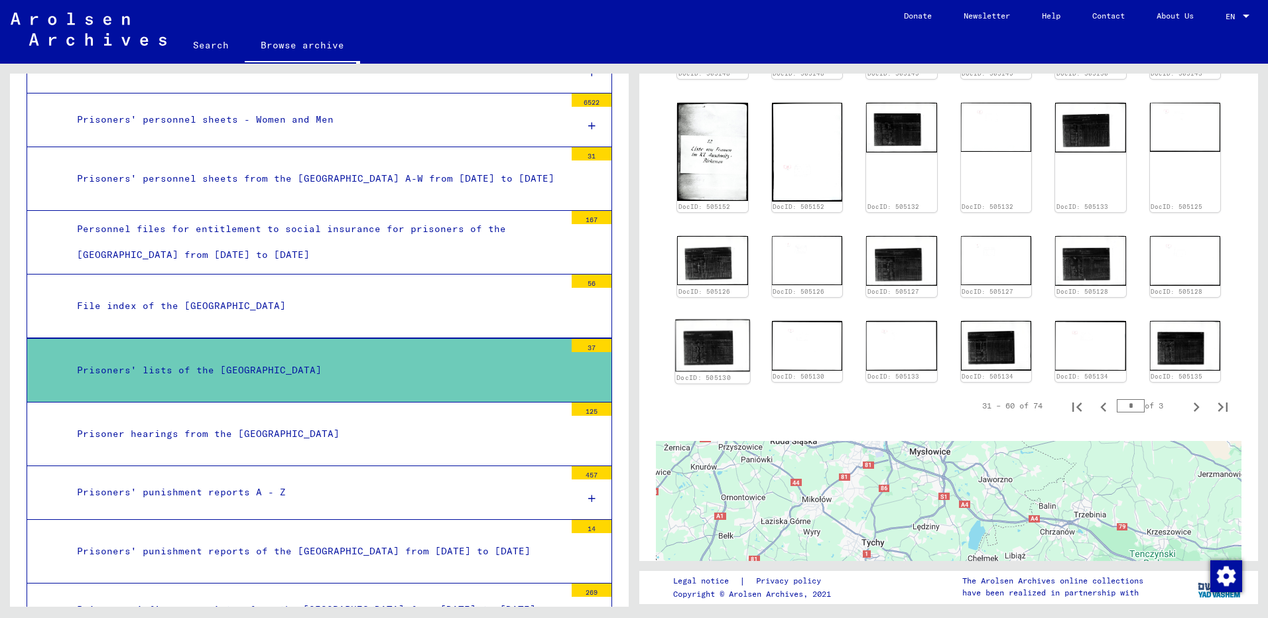
click at [703, 334] on img at bounding box center [712, 346] width 74 height 52
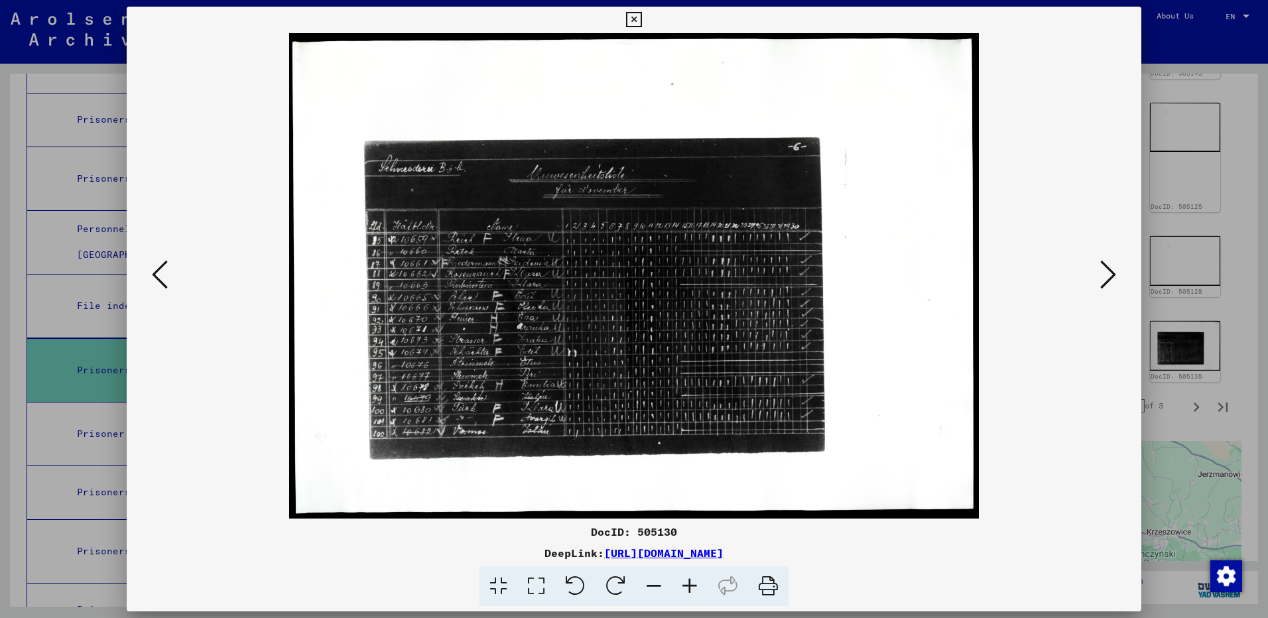
click at [1235, 251] on div at bounding box center [634, 309] width 1268 height 618
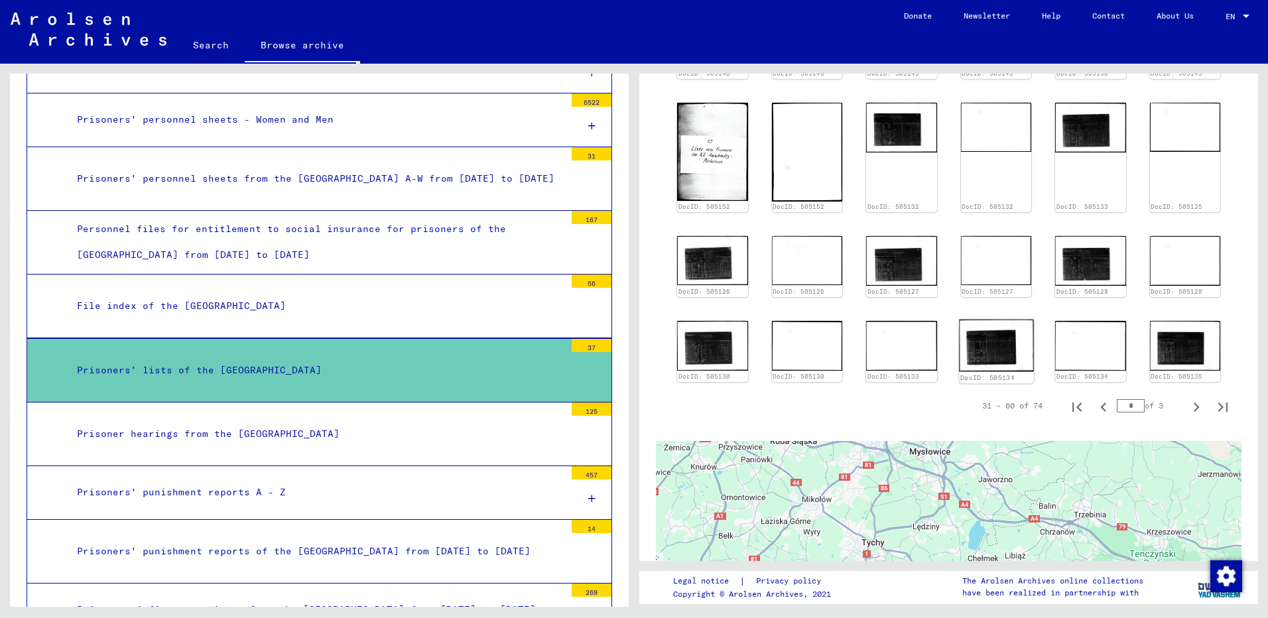
click at [982, 328] on img at bounding box center [996, 346] width 74 height 52
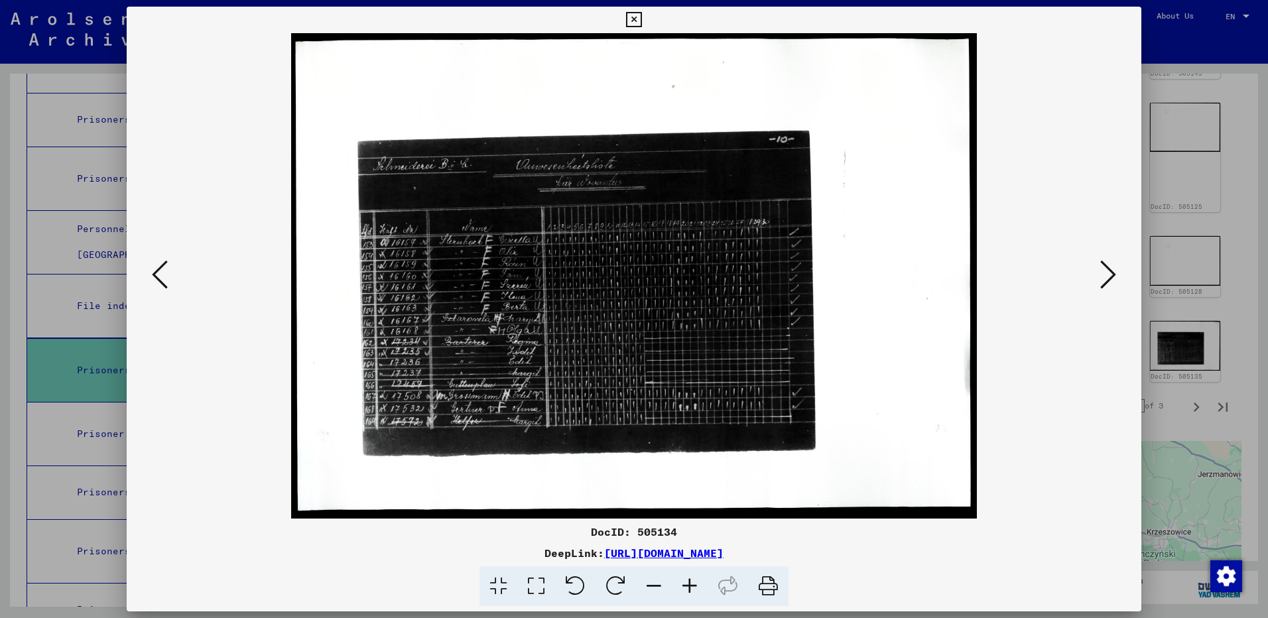
click at [1223, 271] on div at bounding box center [634, 309] width 1268 height 618
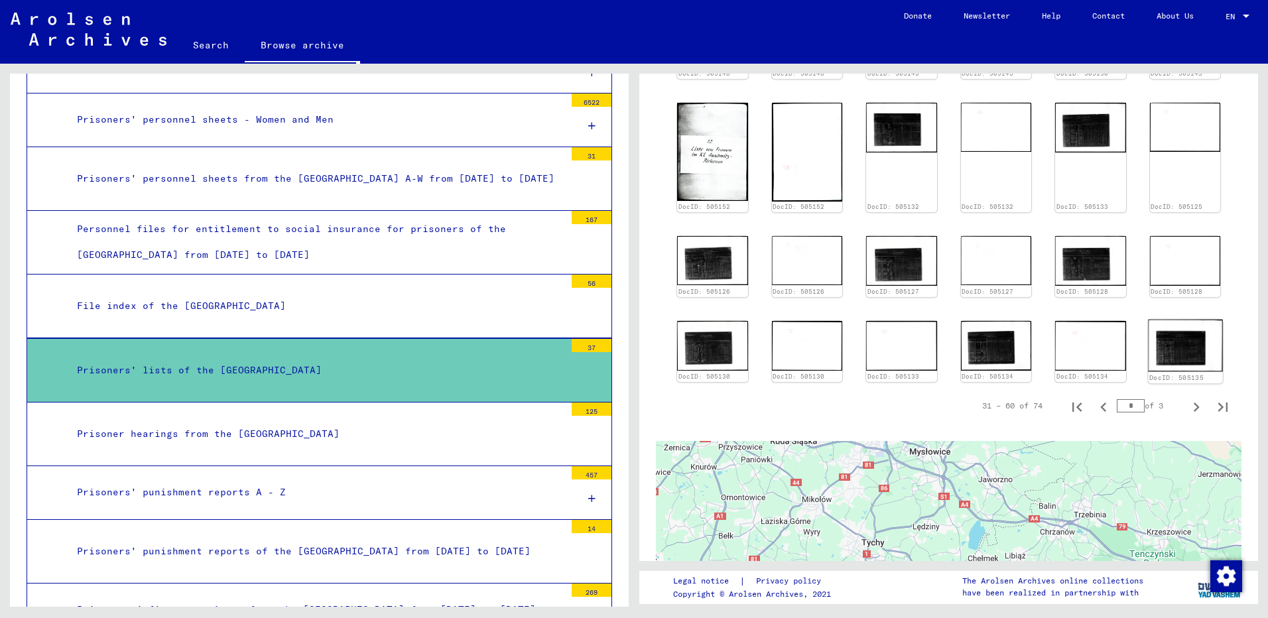
click at [1159, 326] on img at bounding box center [1185, 346] width 74 height 52
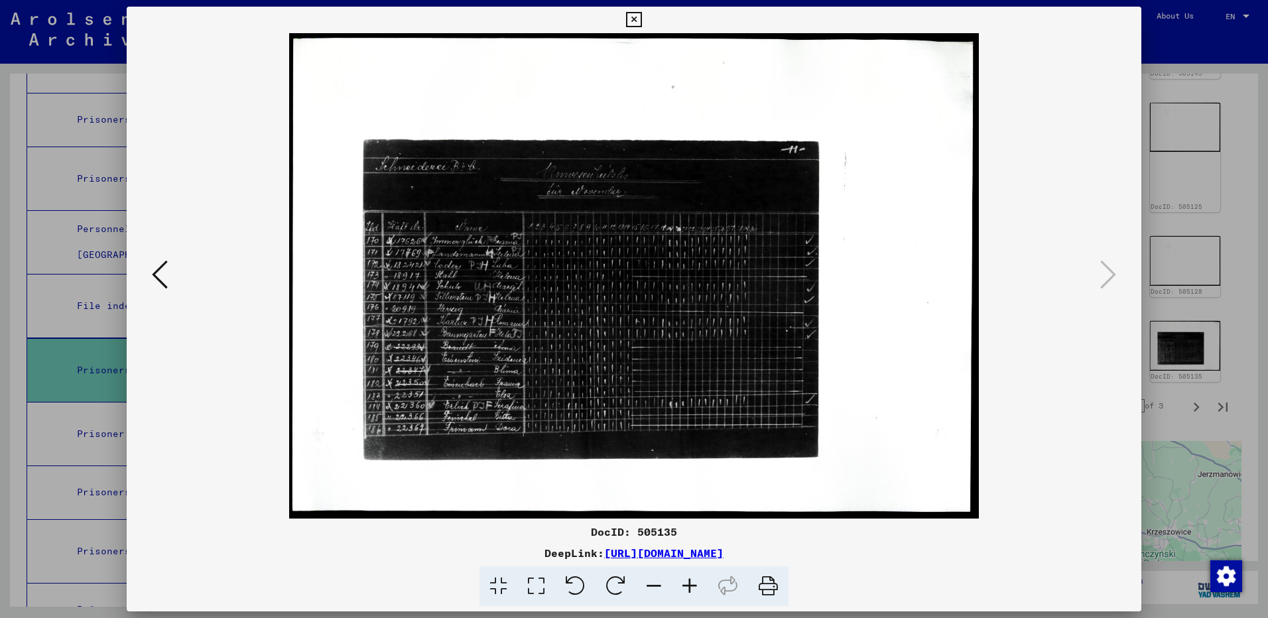
click at [1232, 250] on div at bounding box center [634, 309] width 1268 height 618
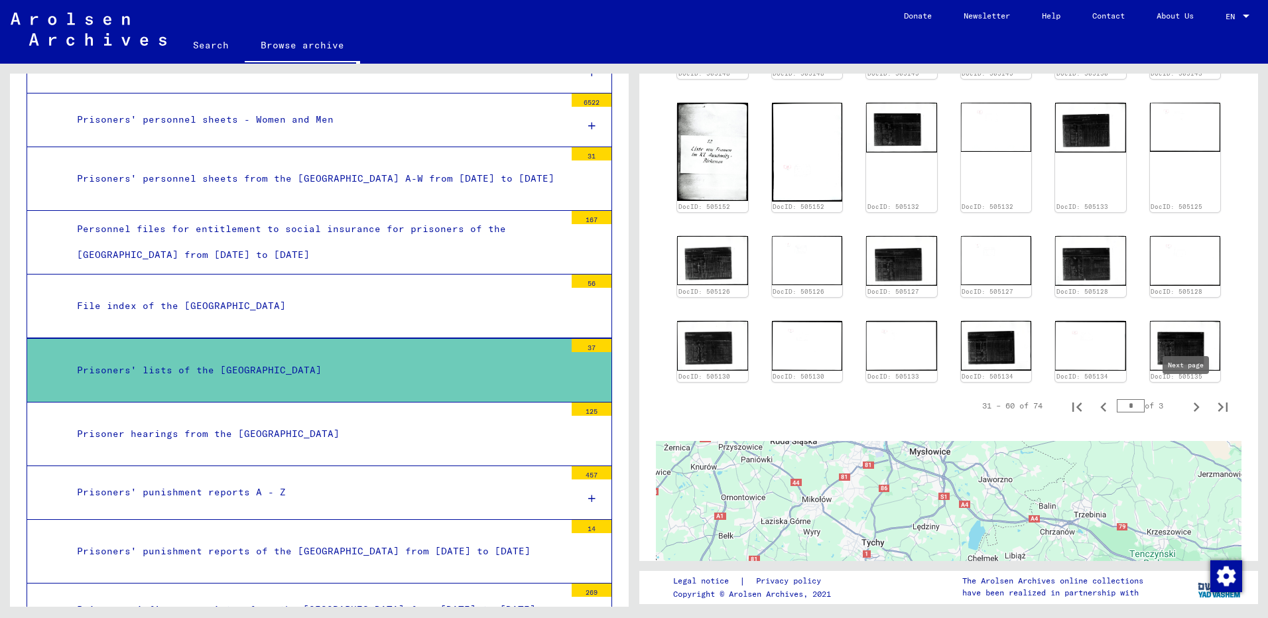
click at [1194, 403] on icon "Next page" at bounding box center [1197, 407] width 6 height 9
type input "*"
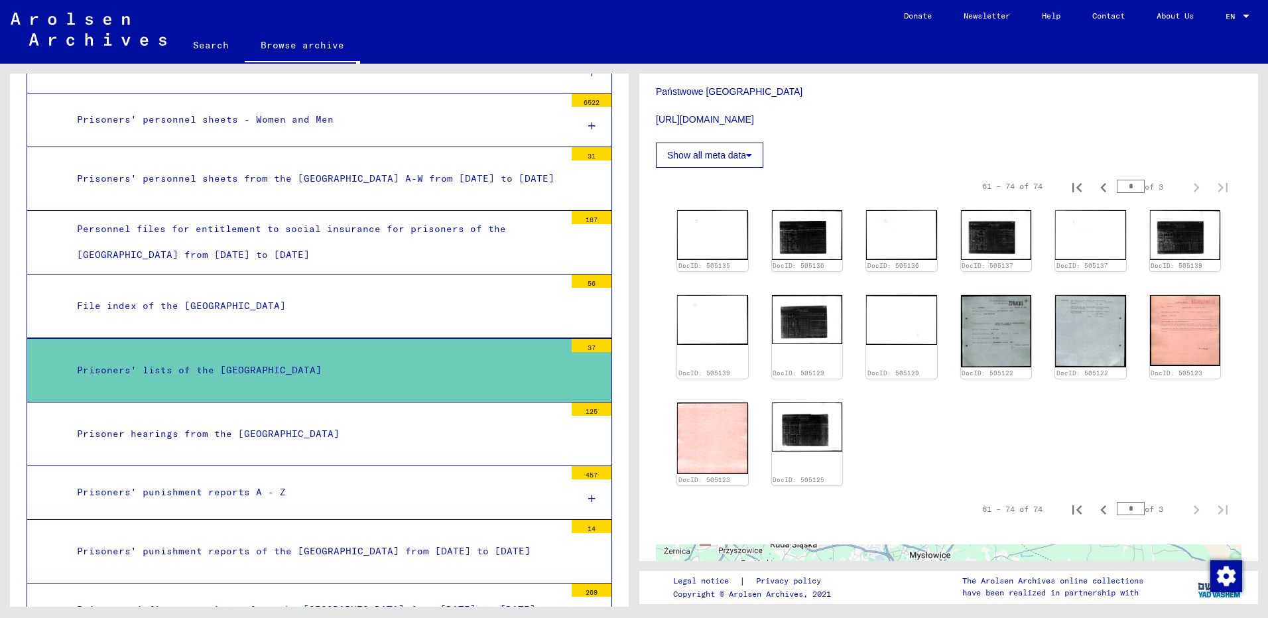
scroll to position [415, 0]
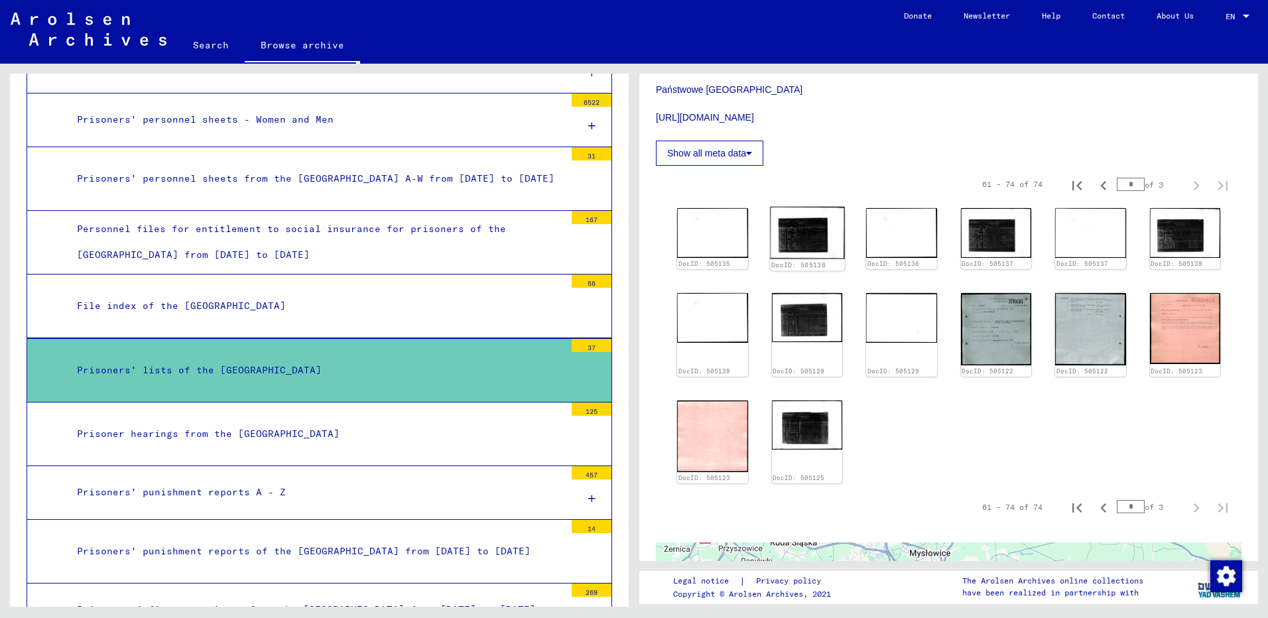
click at [802, 231] on img at bounding box center [807, 233] width 74 height 52
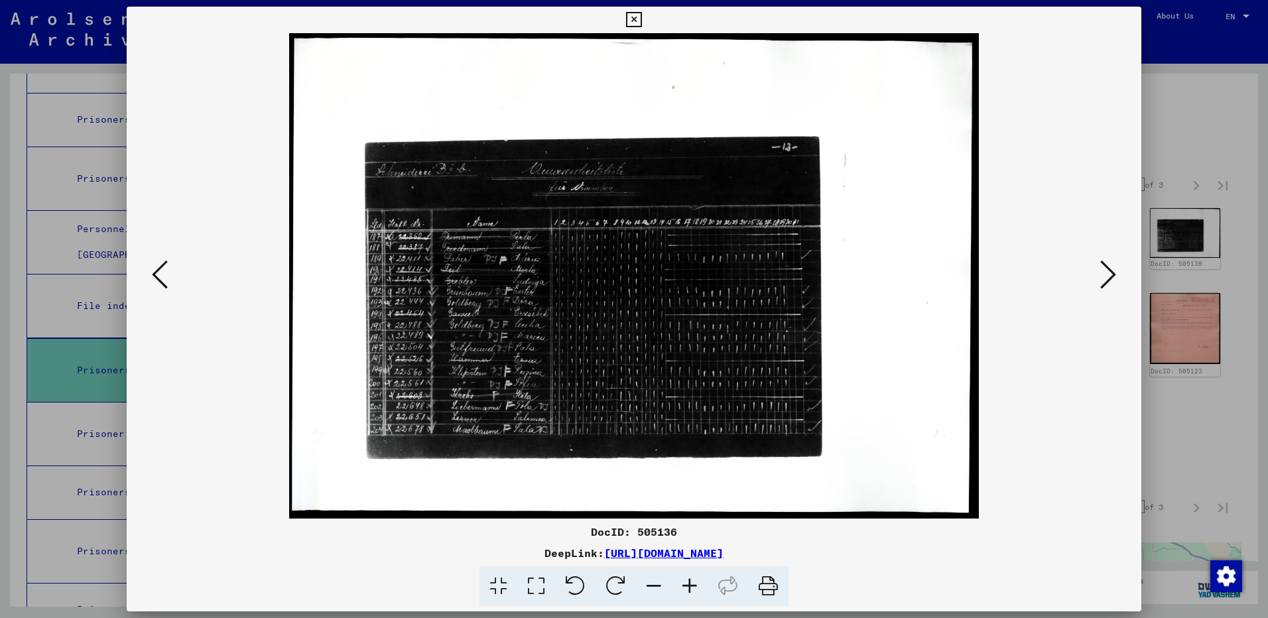
click at [1207, 111] on div at bounding box center [634, 309] width 1268 height 618
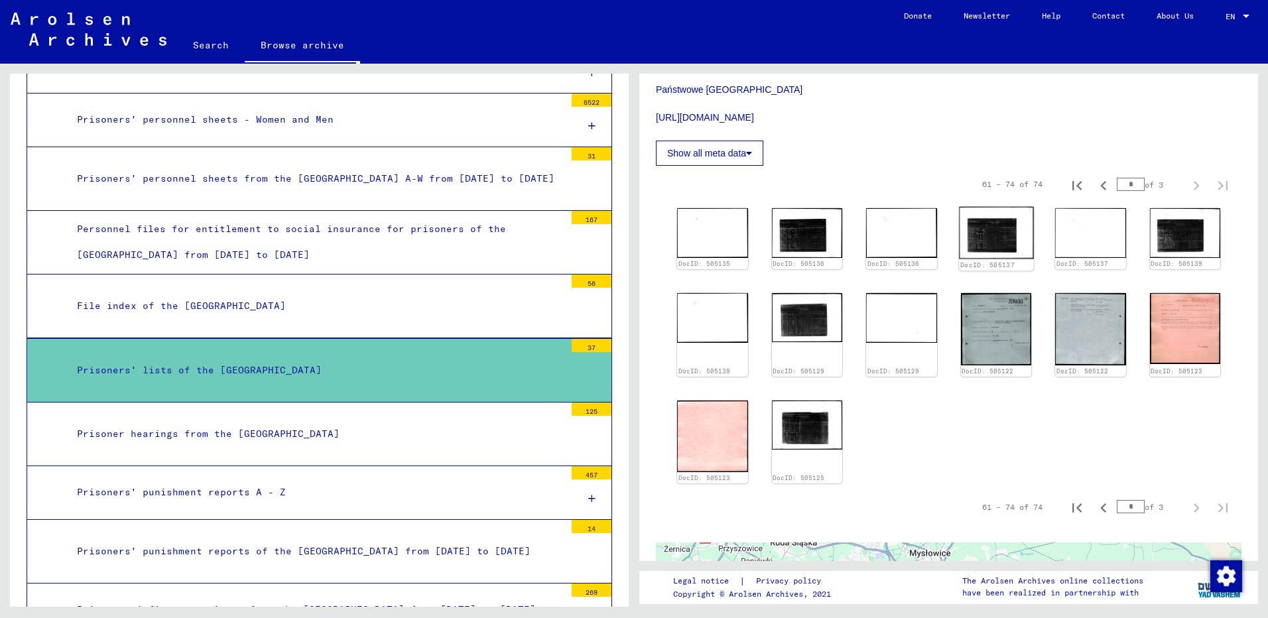
click at [993, 221] on img at bounding box center [996, 233] width 74 height 52
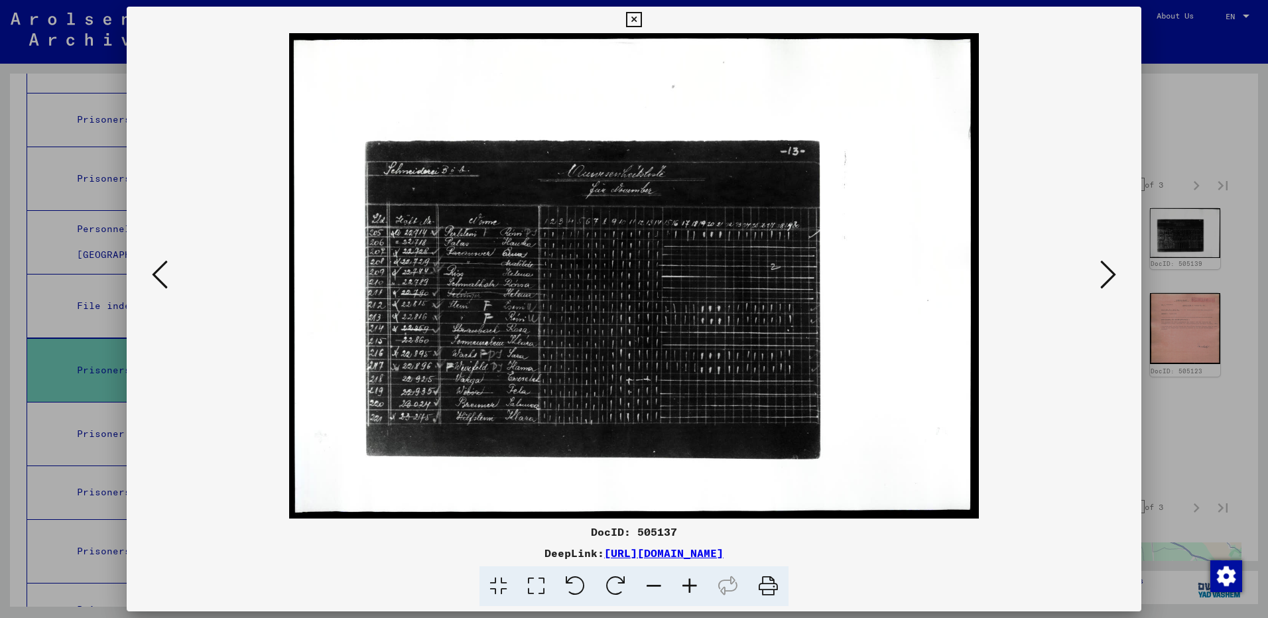
click at [1171, 141] on div at bounding box center [634, 309] width 1268 height 618
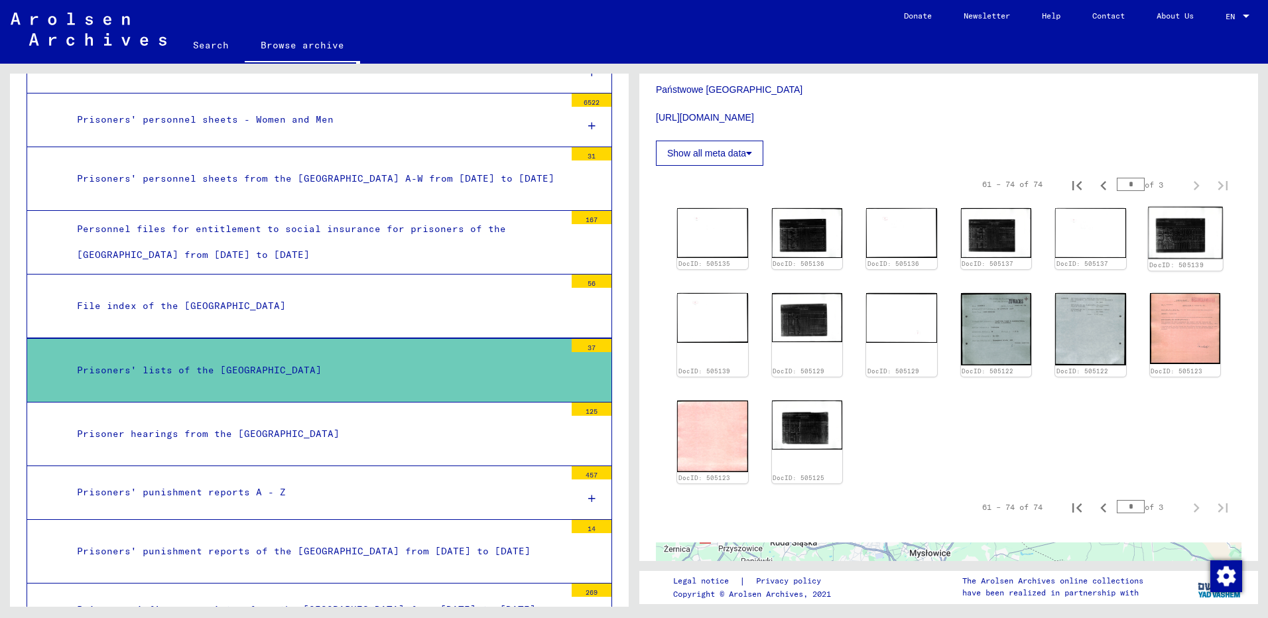
click at [1151, 227] on img at bounding box center [1185, 233] width 74 height 52
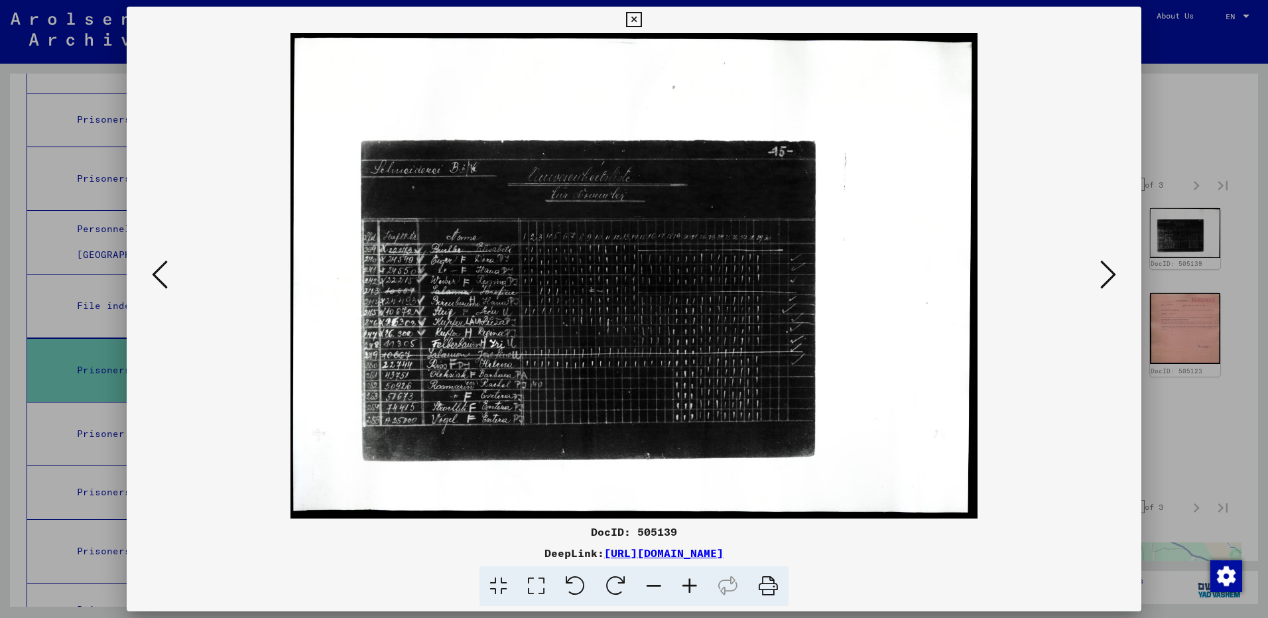
click at [1231, 122] on div at bounding box center [634, 309] width 1268 height 618
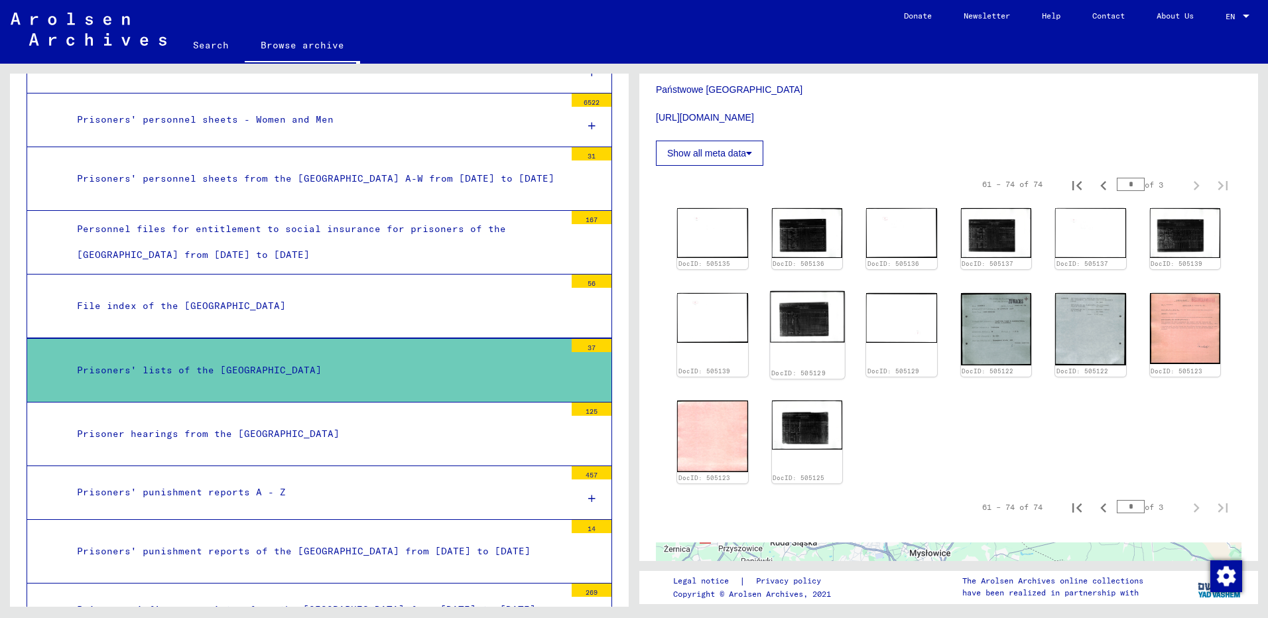
click at [786, 308] on img at bounding box center [807, 317] width 74 height 52
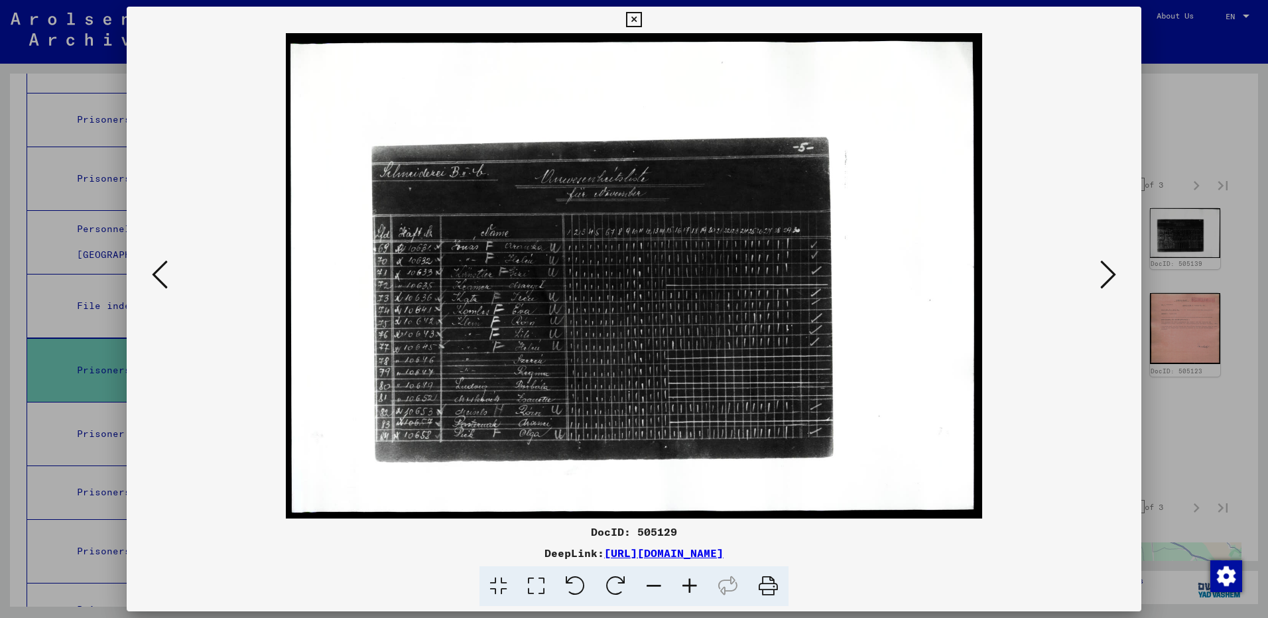
click at [1220, 141] on div at bounding box center [634, 309] width 1268 height 618
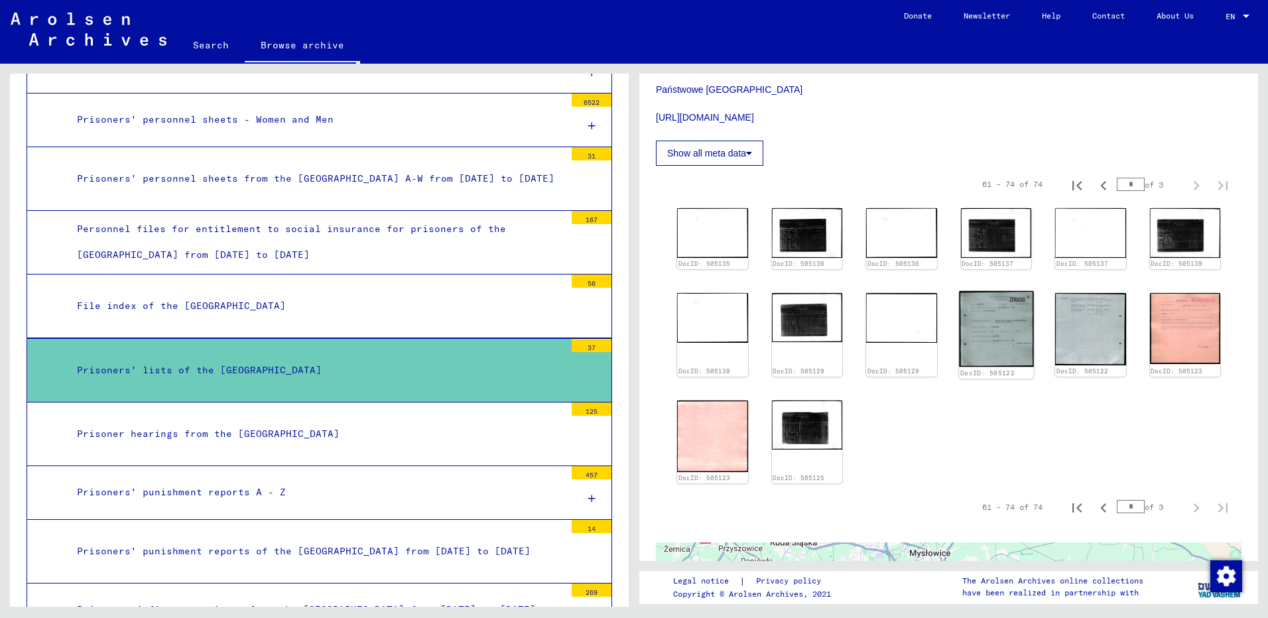
click at [1009, 324] on img at bounding box center [996, 329] width 74 height 76
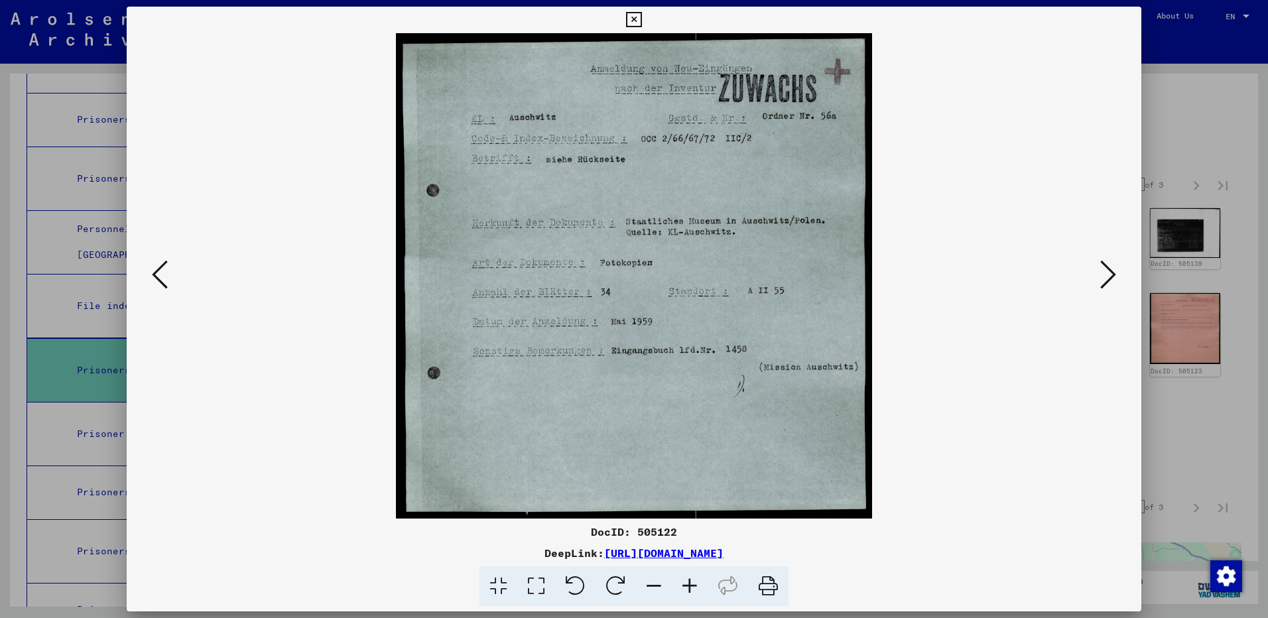
click at [1169, 128] on div at bounding box center [634, 309] width 1268 height 618
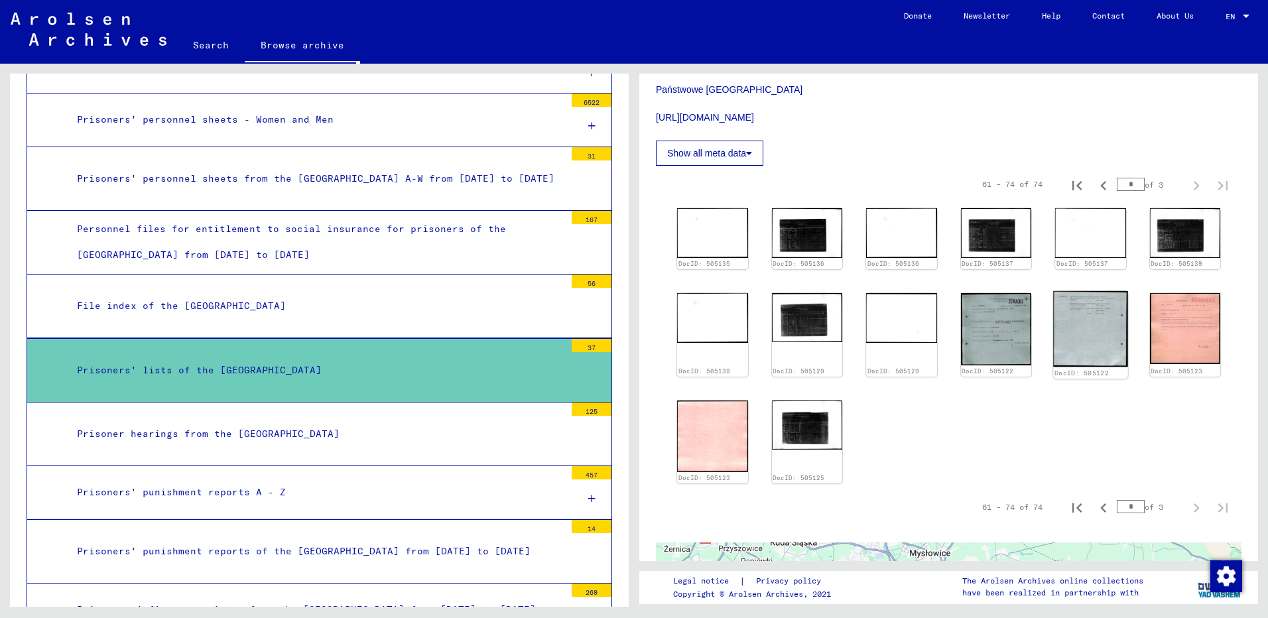
click at [1091, 330] on img at bounding box center [1090, 329] width 74 height 76
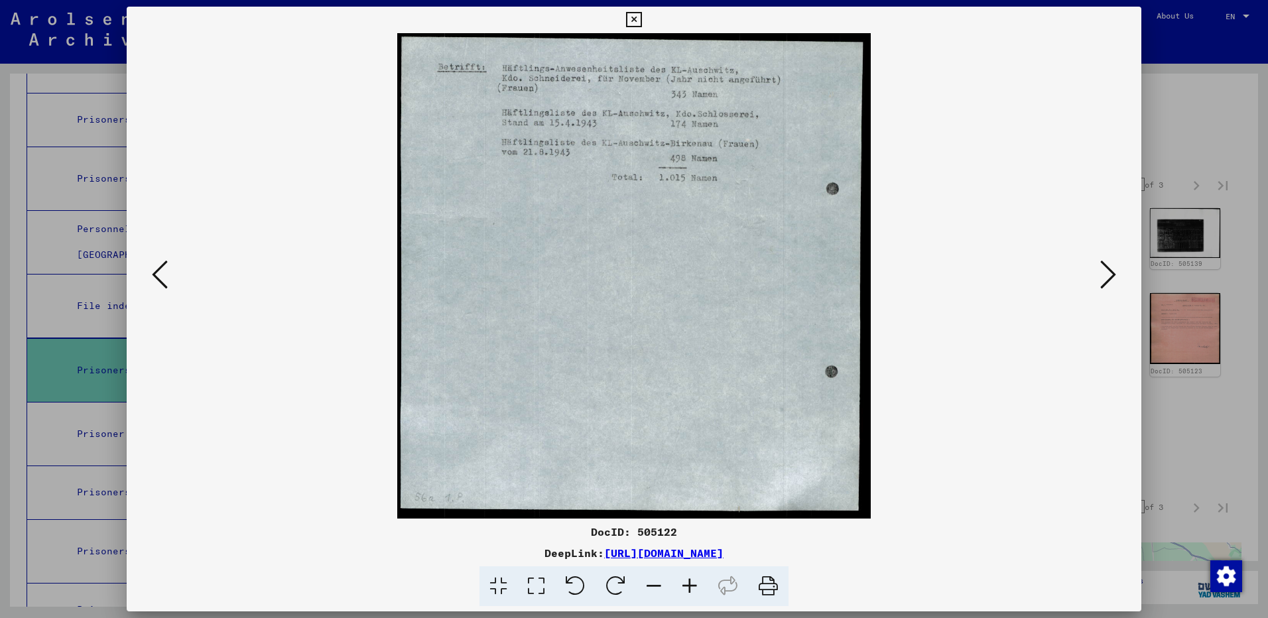
click at [1218, 127] on div at bounding box center [634, 309] width 1268 height 618
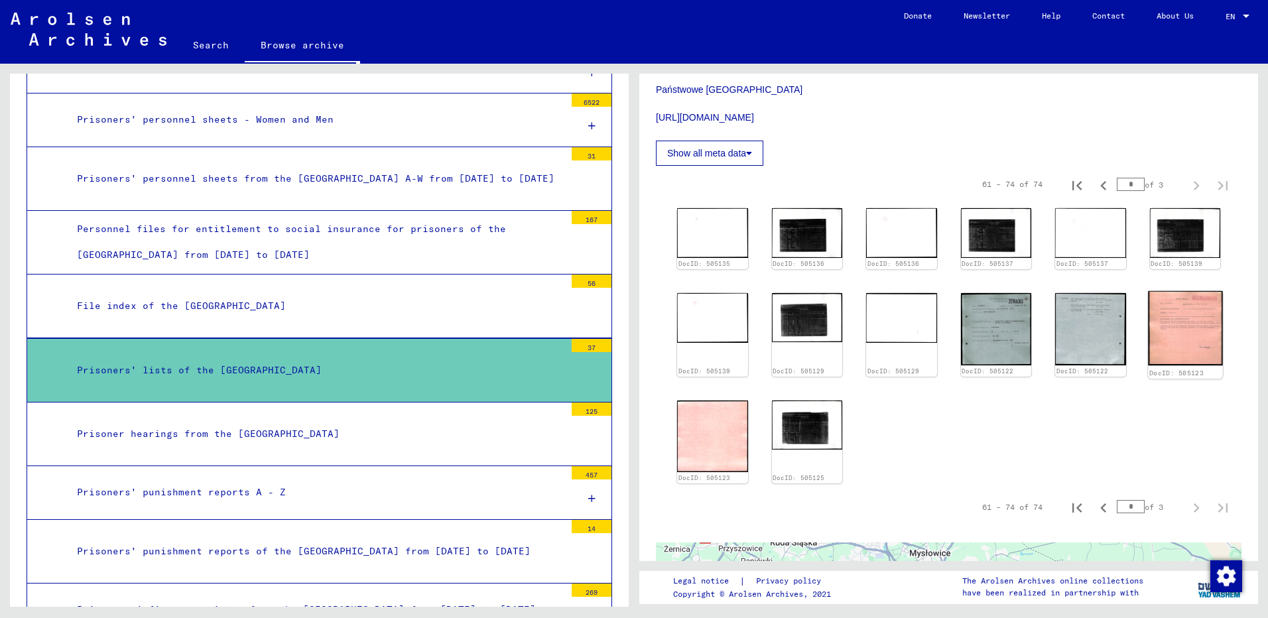
click at [1169, 328] on img at bounding box center [1185, 328] width 74 height 74
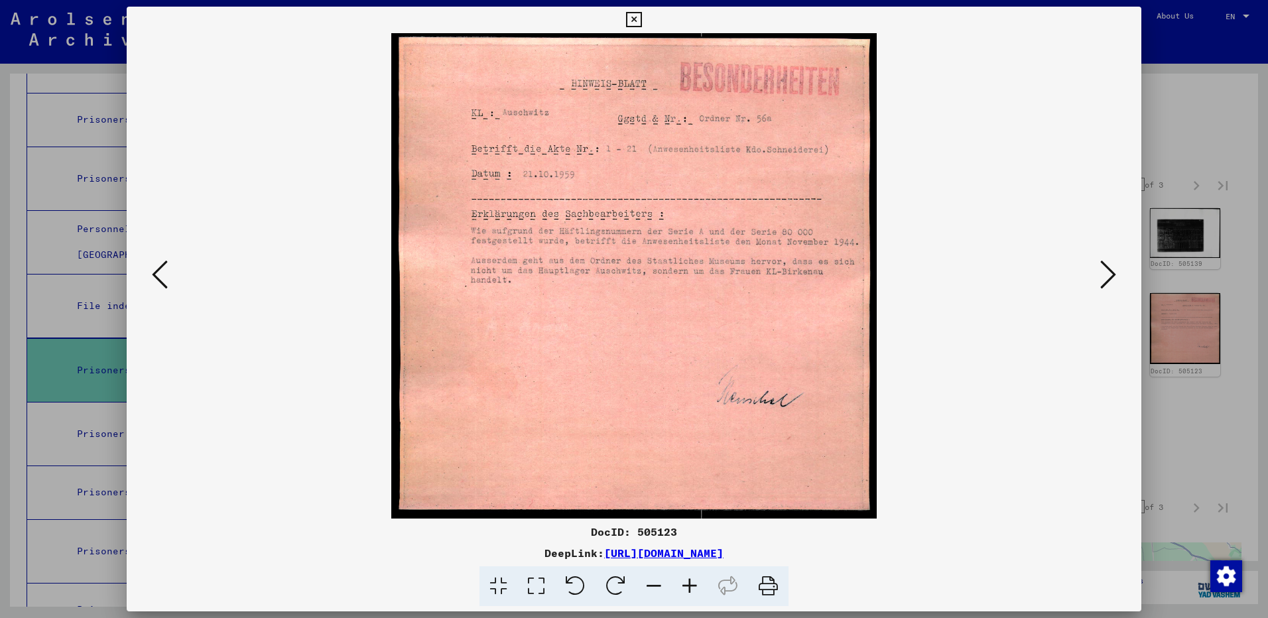
click at [1186, 129] on div at bounding box center [634, 309] width 1268 height 618
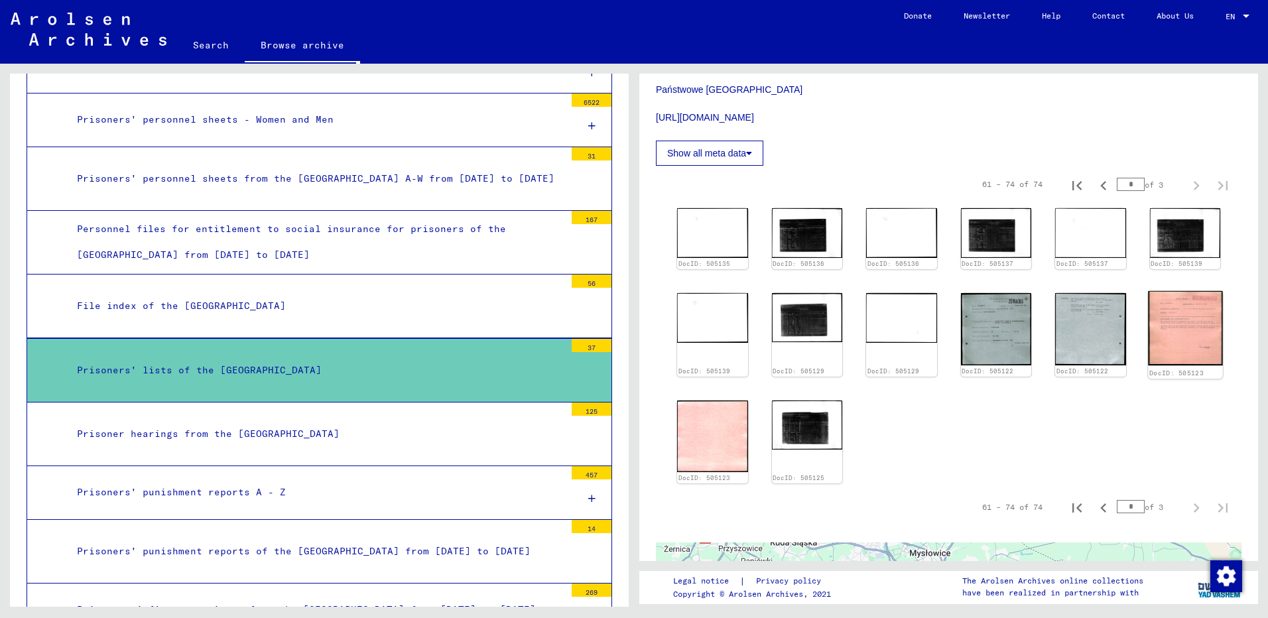
click at [1153, 329] on img at bounding box center [1185, 328] width 74 height 74
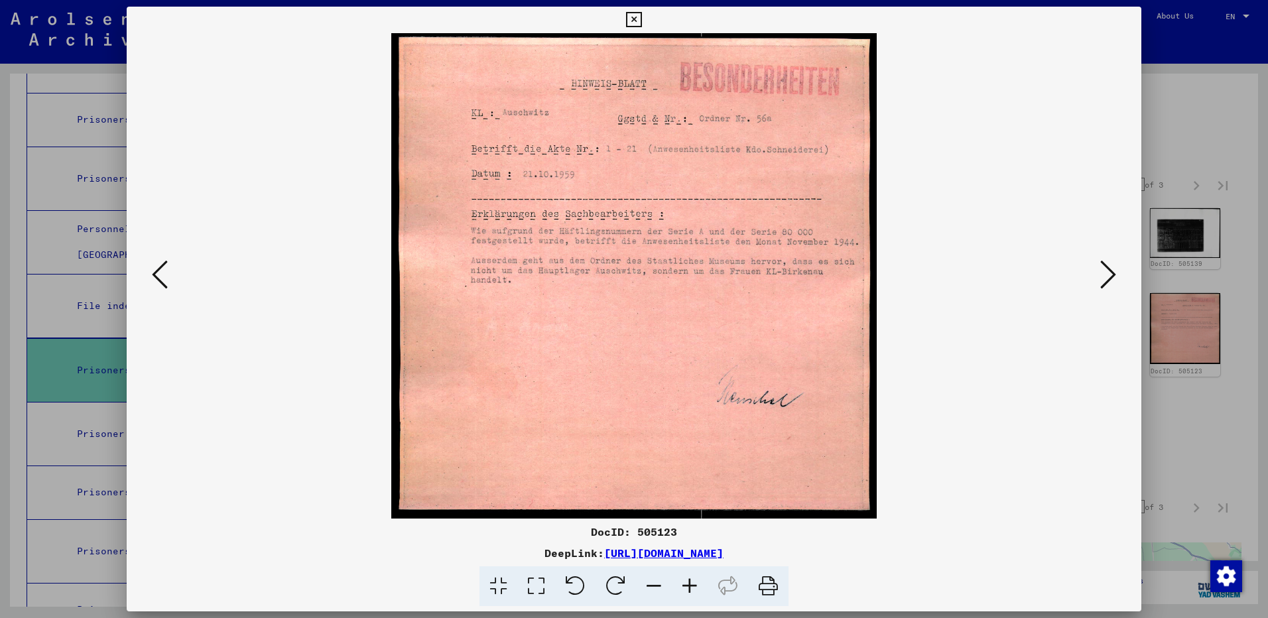
click at [1239, 139] on div at bounding box center [634, 309] width 1268 height 618
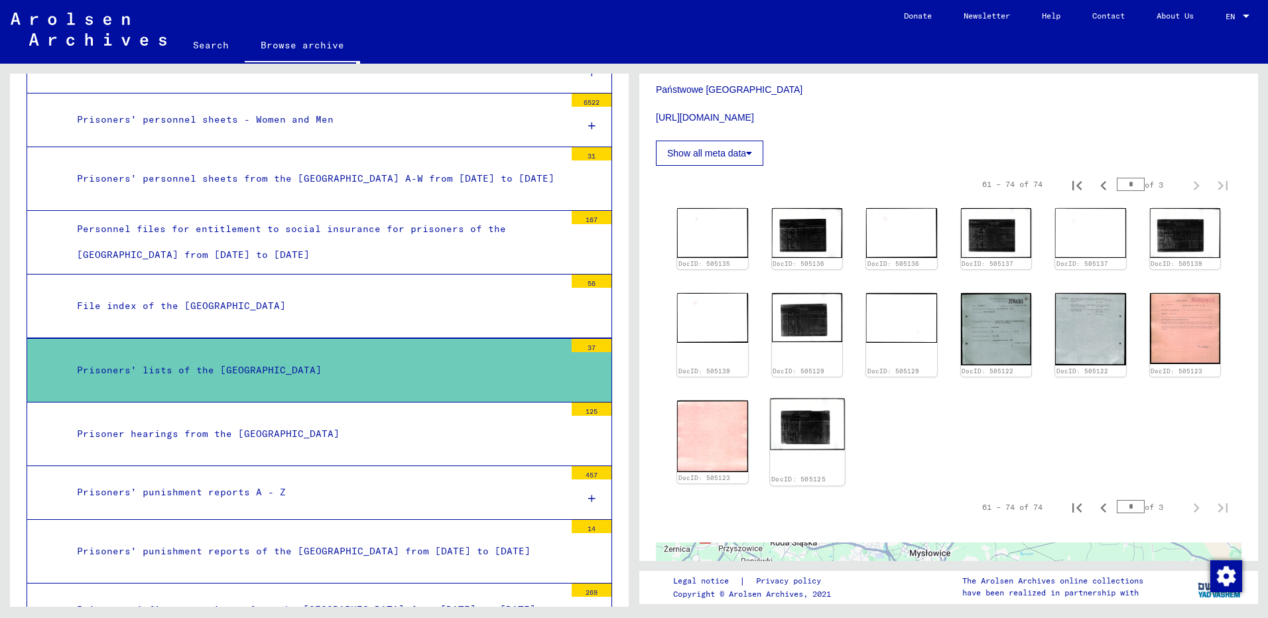
click at [808, 423] on img at bounding box center [807, 425] width 74 height 52
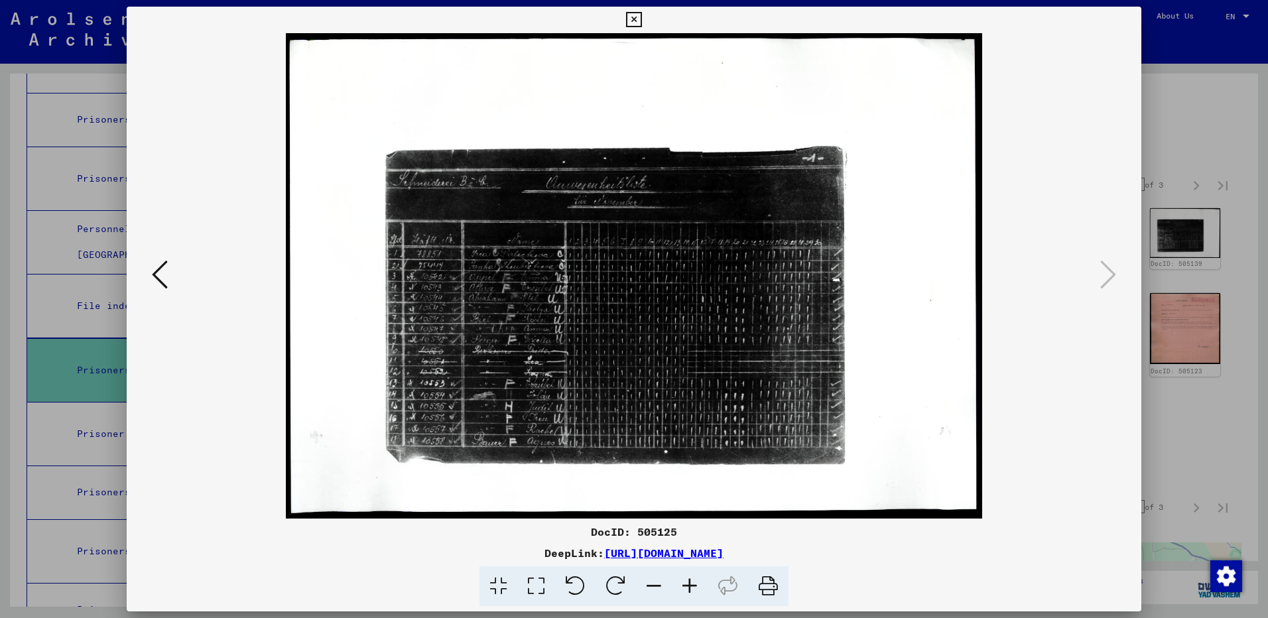
click at [1225, 85] on div at bounding box center [634, 309] width 1268 height 618
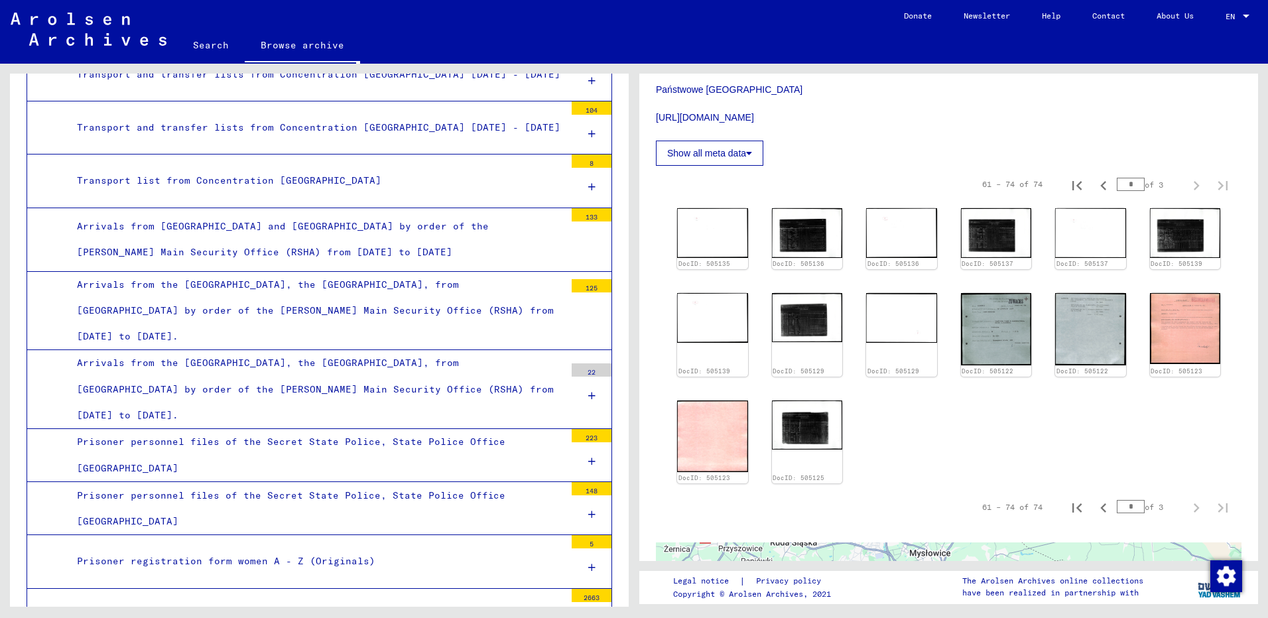
scroll to position [584, 0]
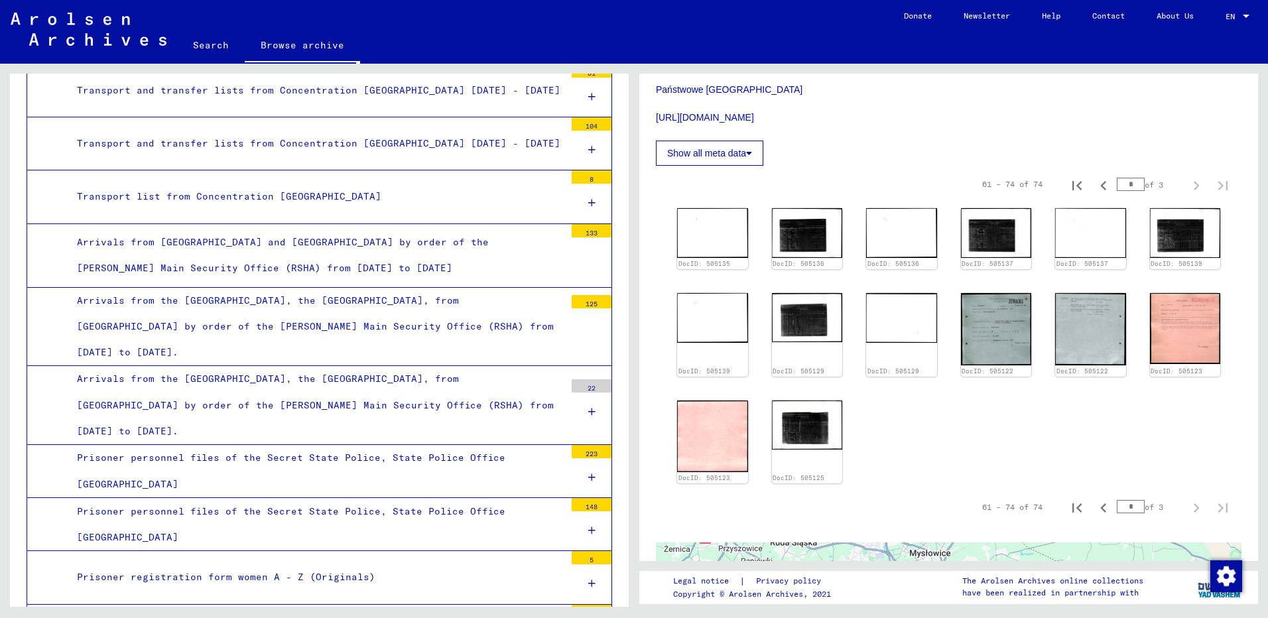
click at [718, 157] on button "Show all meta data" at bounding box center [709, 153] width 107 height 25
